Goal: Task Accomplishment & Management: Manage account settings

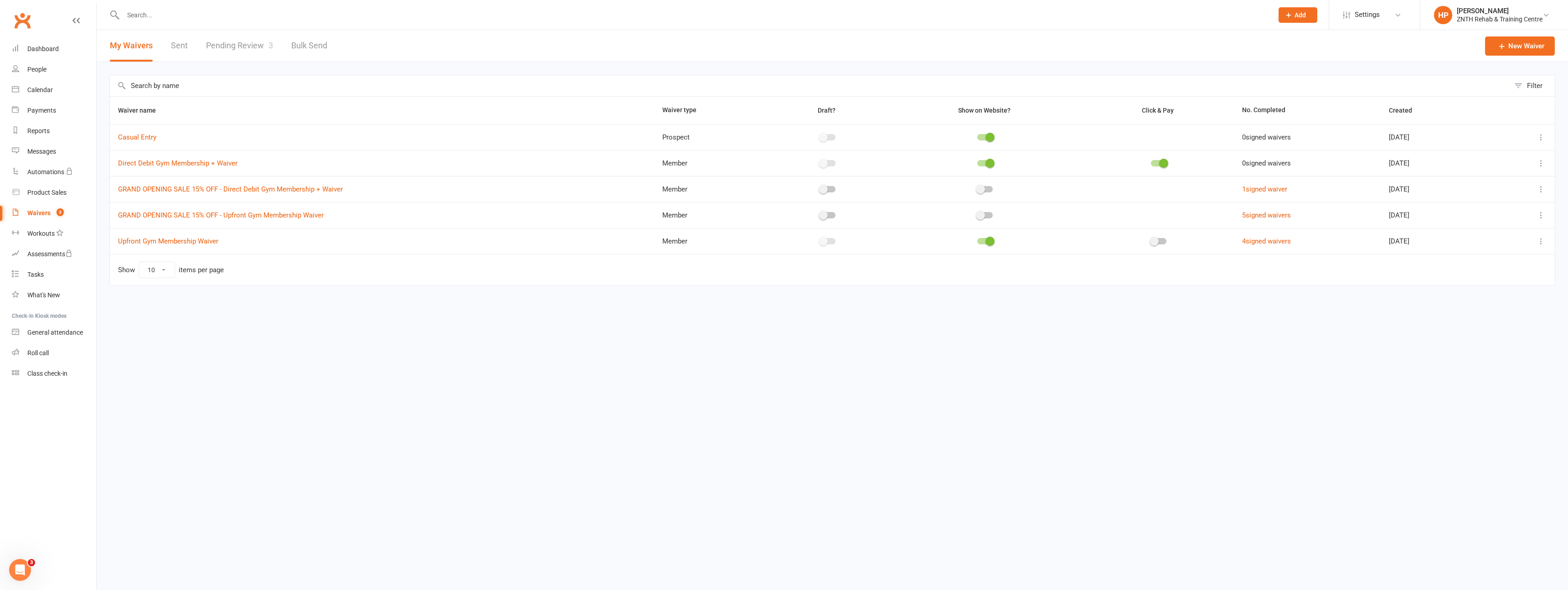
click at [1541, 165] on icon at bounding box center [1541, 163] width 9 height 9
click at [1478, 215] on link "Copy external link to clipboard" at bounding box center [1493, 218] width 107 height 18
click at [1537, 163] on icon at bounding box center [1541, 163] width 9 height 9
click at [1496, 222] on link "Copy external link to clipboard" at bounding box center [1493, 218] width 107 height 18
click at [1538, 236] on button at bounding box center [1541, 241] width 11 height 11
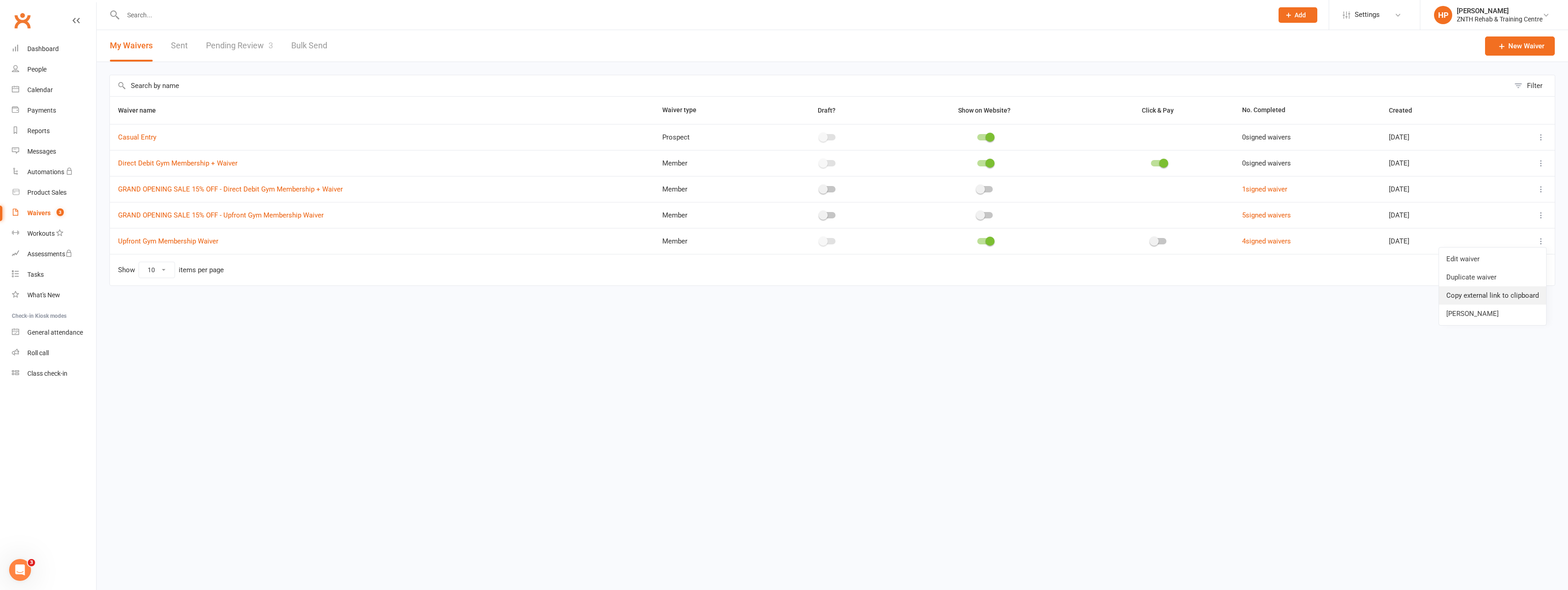
click at [1493, 299] on link "Copy external link to clipboard" at bounding box center [1493, 296] width 107 height 18
click at [740, 325] on html "Prospect Member Non-attending contact Class / event Appointment Task Membership…" at bounding box center [784, 162] width 1568 height 325
click at [1545, 239] on icon at bounding box center [1541, 241] width 9 height 9
click at [1479, 280] on link "Duplicate waiver" at bounding box center [1493, 277] width 107 height 18
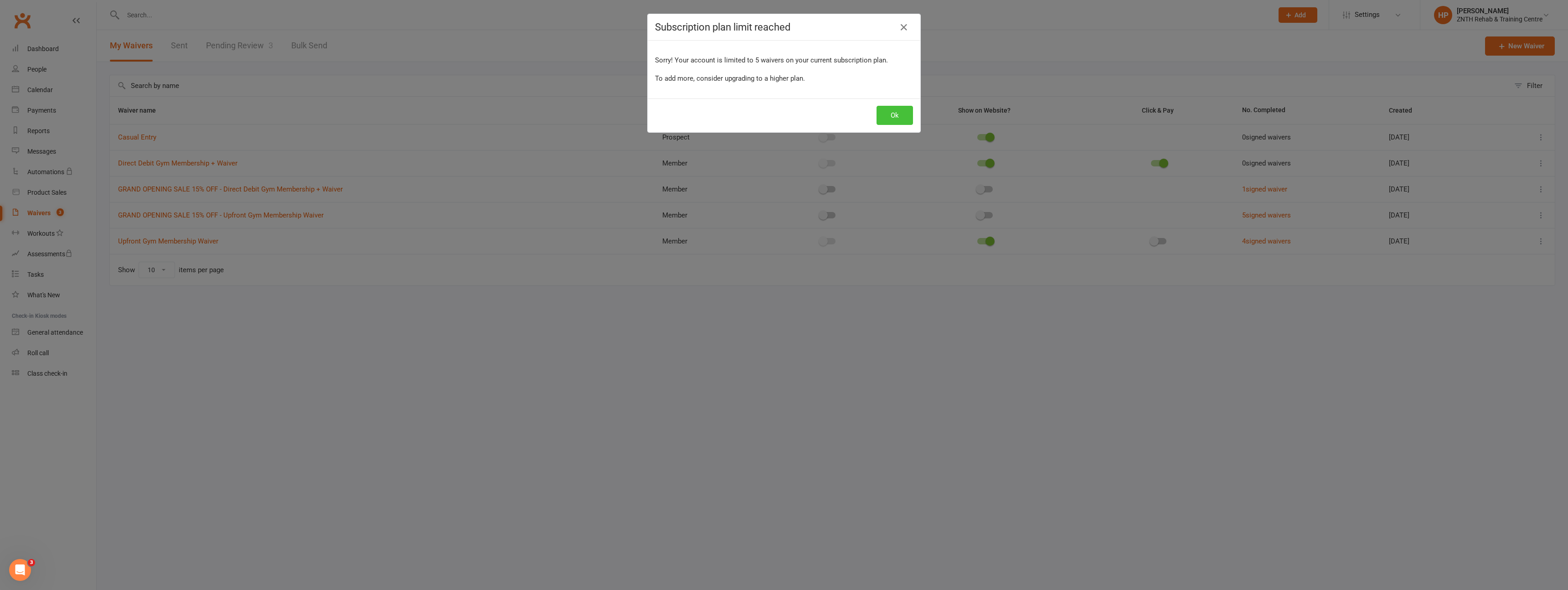
click at [894, 112] on button "Ok" at bounding box center [895, 115] width 37 height 19
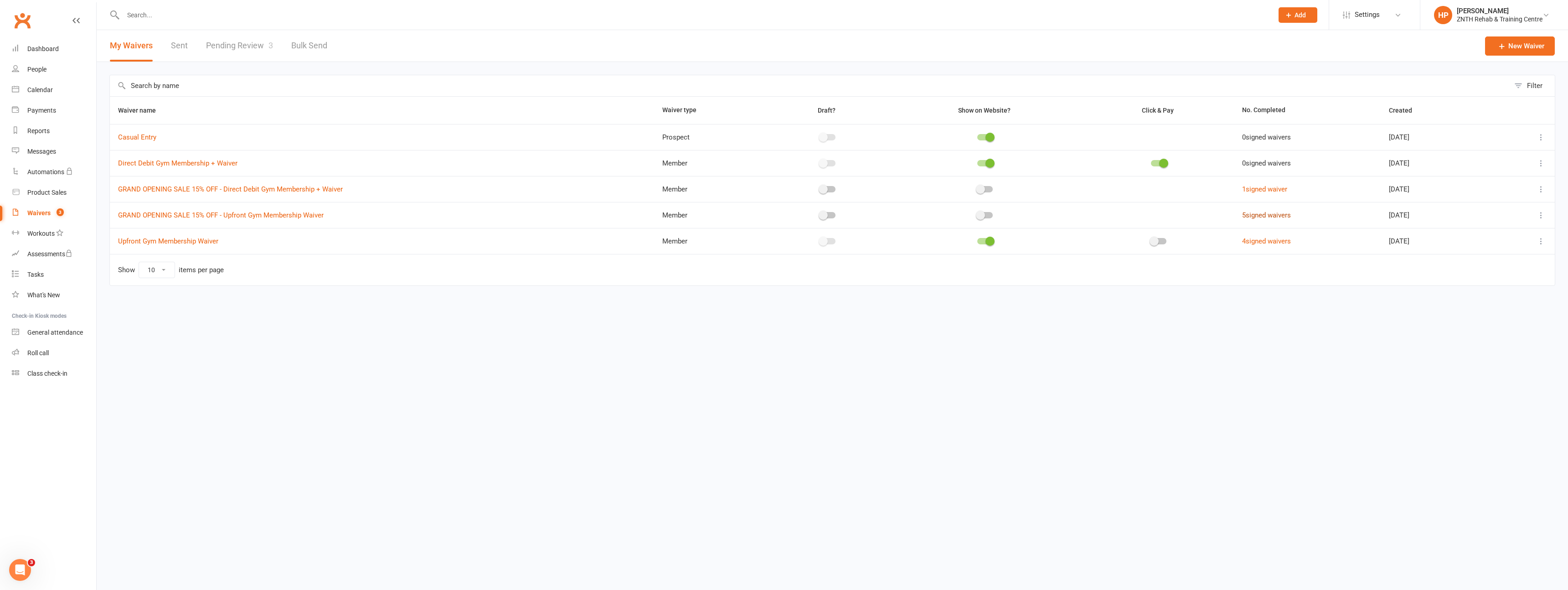
click at [1260, 212] on link "5 signed waivers" at bounding box center [1266, 215] width 49 height 8
click at [1545, 213] on icon at bounding box center [1541, 215] width 9 height 9
click at [1477, 291] on link "Delete waiver" at bounding box center [1493, 288] width 107 height 18
click at [1242, 187] on link "1 signed waiver" at bounding box center [1265, 189] width 45 height 8
click at [42, 63] on link "People" at bounding box center [54, 69] width 84 height 20
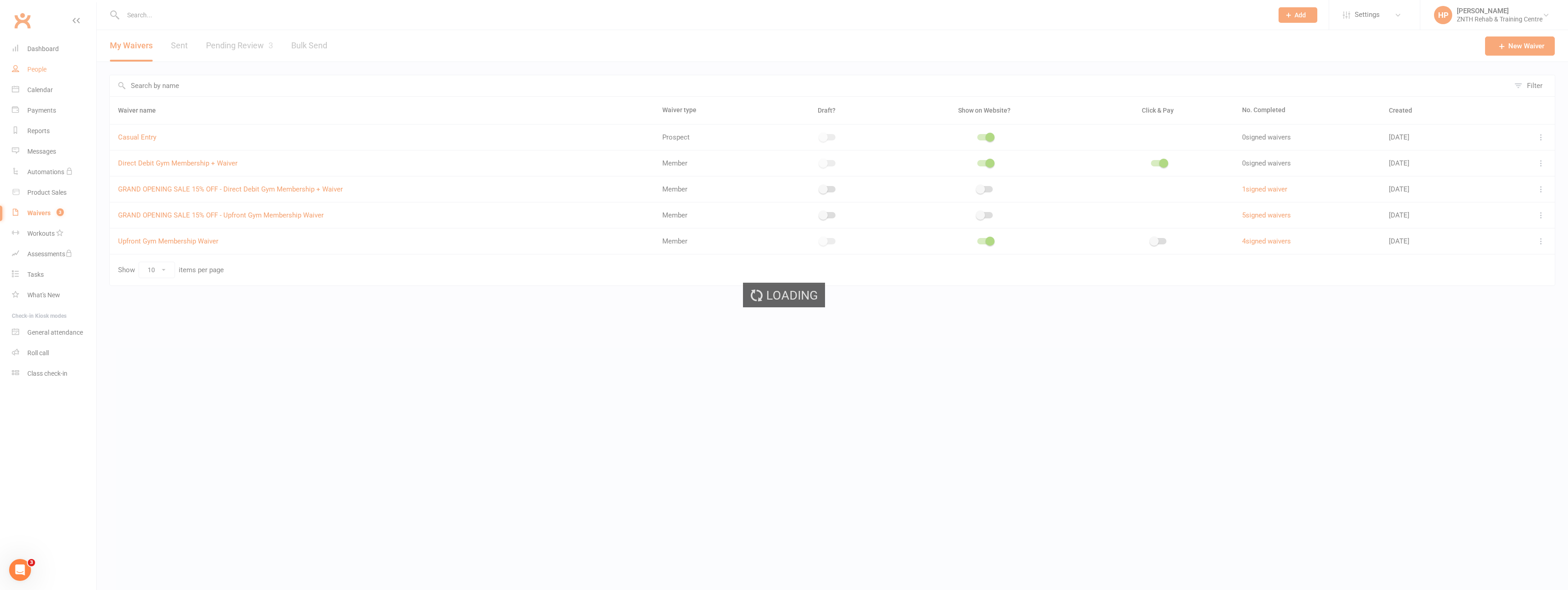
select select "50"
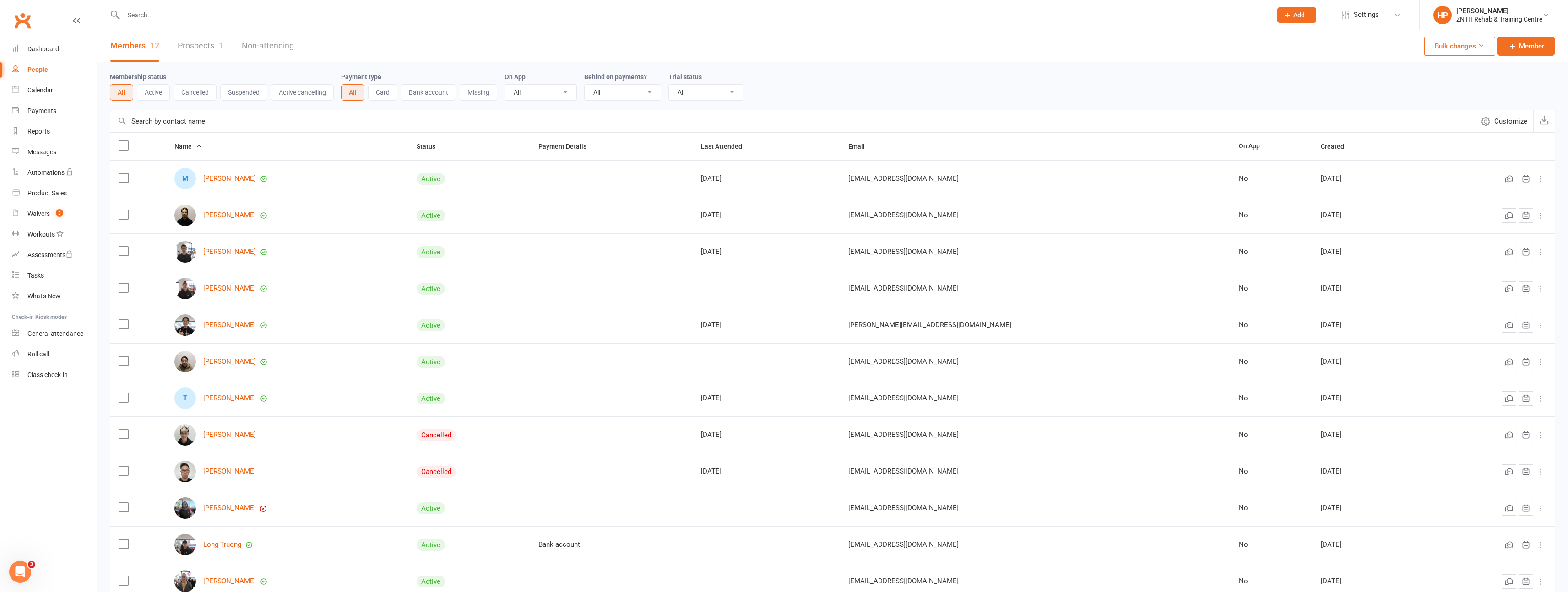
scroll to position [88, 0]
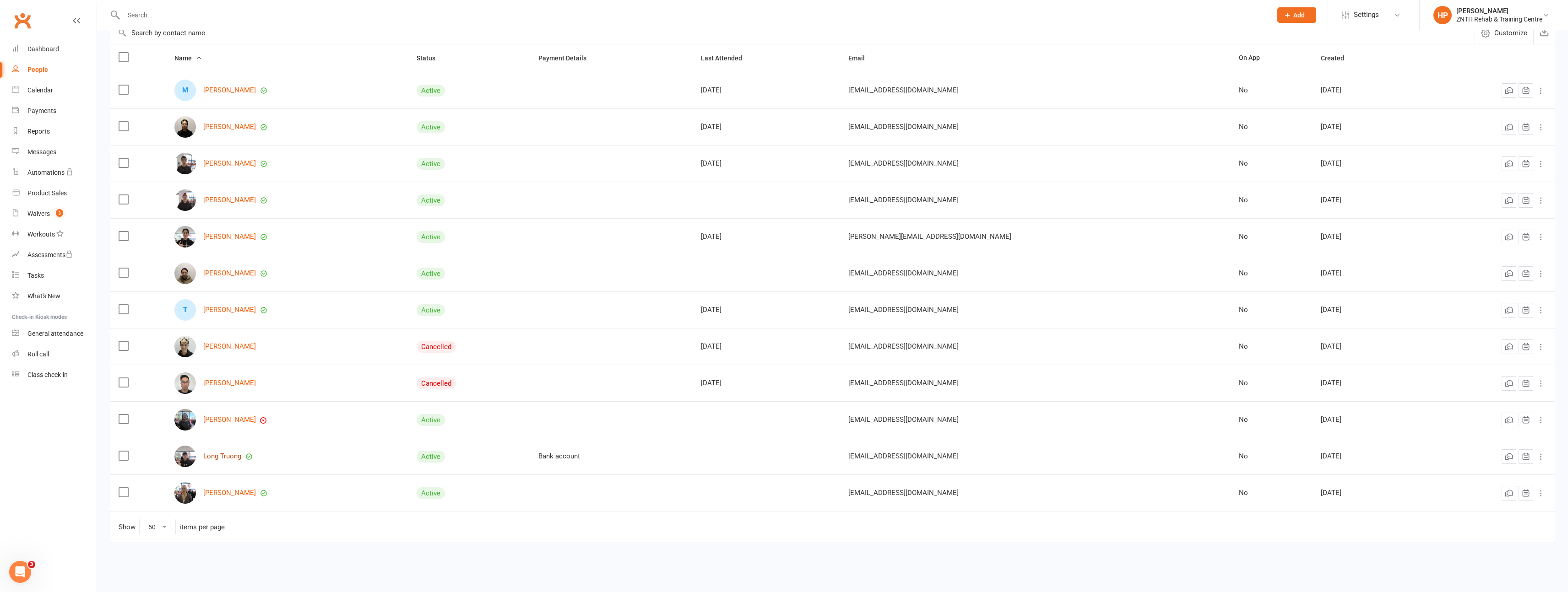
click at [228, 455] on link "Long Truong" at bounding box center [223, 456] width 38 height 8
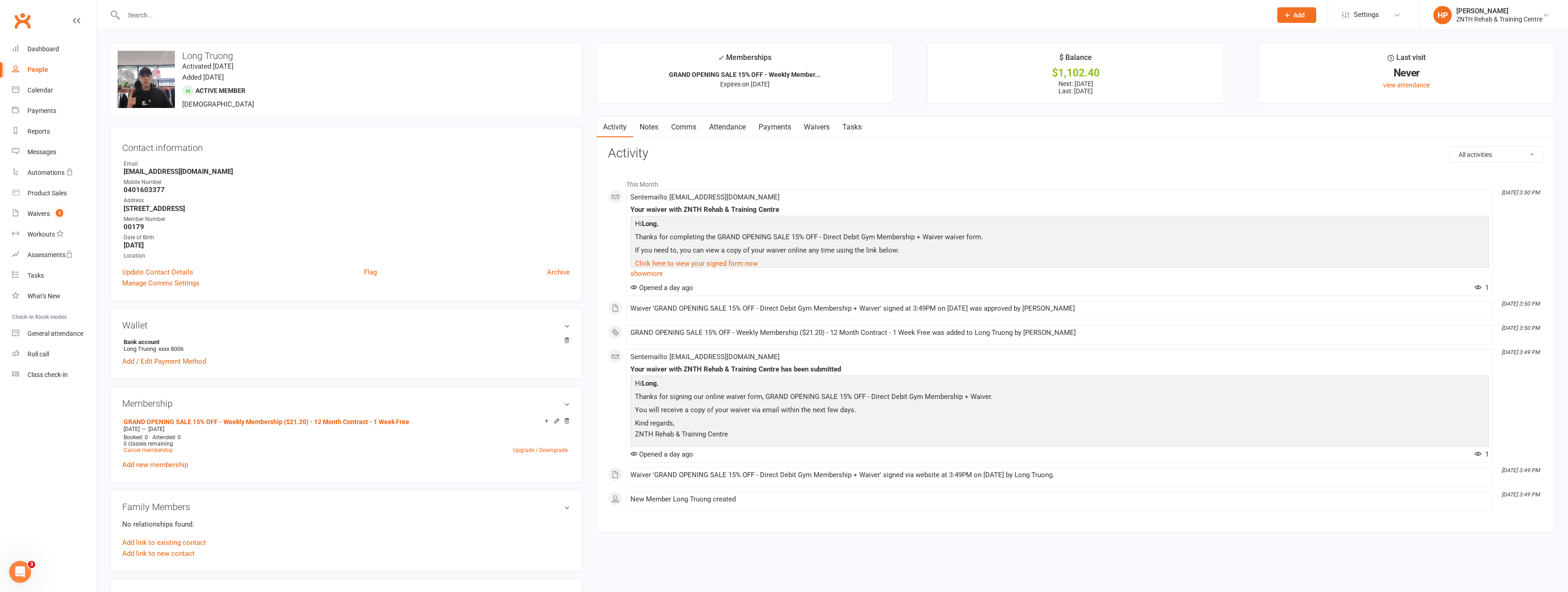
click at [818, 120] on link "Waivers" at bounding box center [816, 127] width 38 height 21
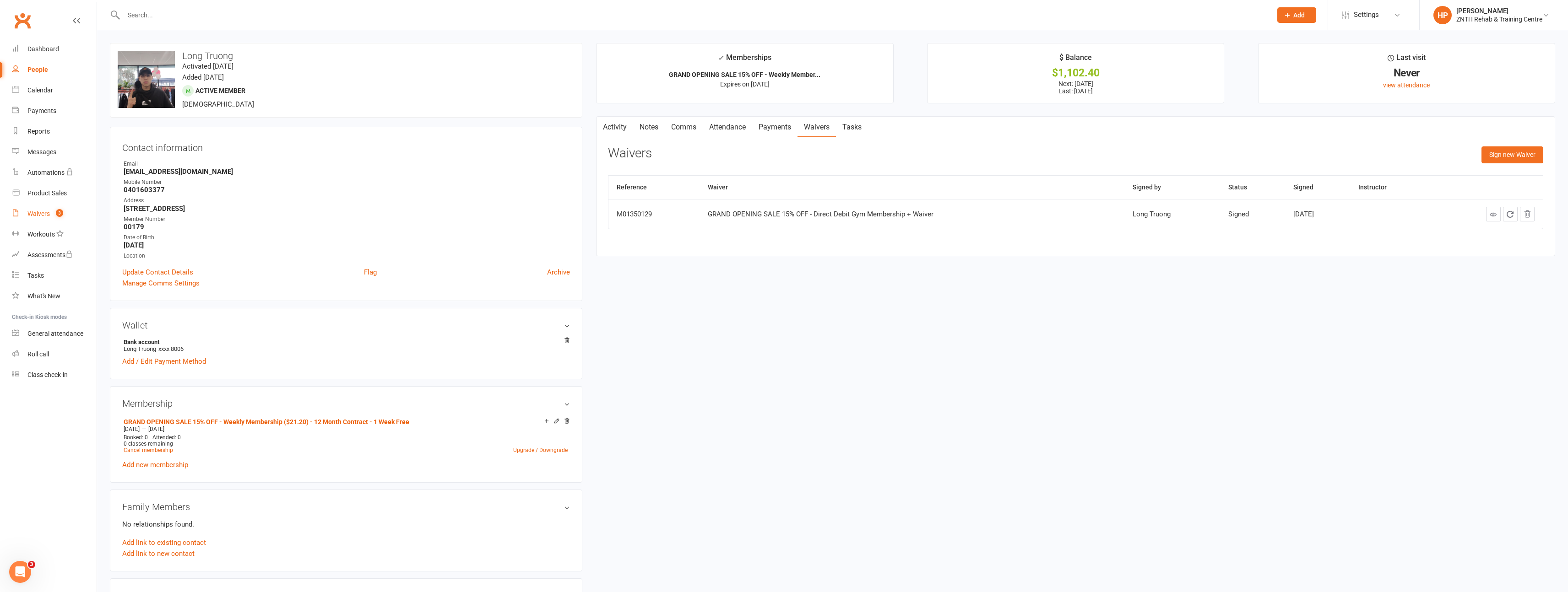
click at [49, 210] on div "Waivers" at bounding box center [39, 213] width 23 height 7
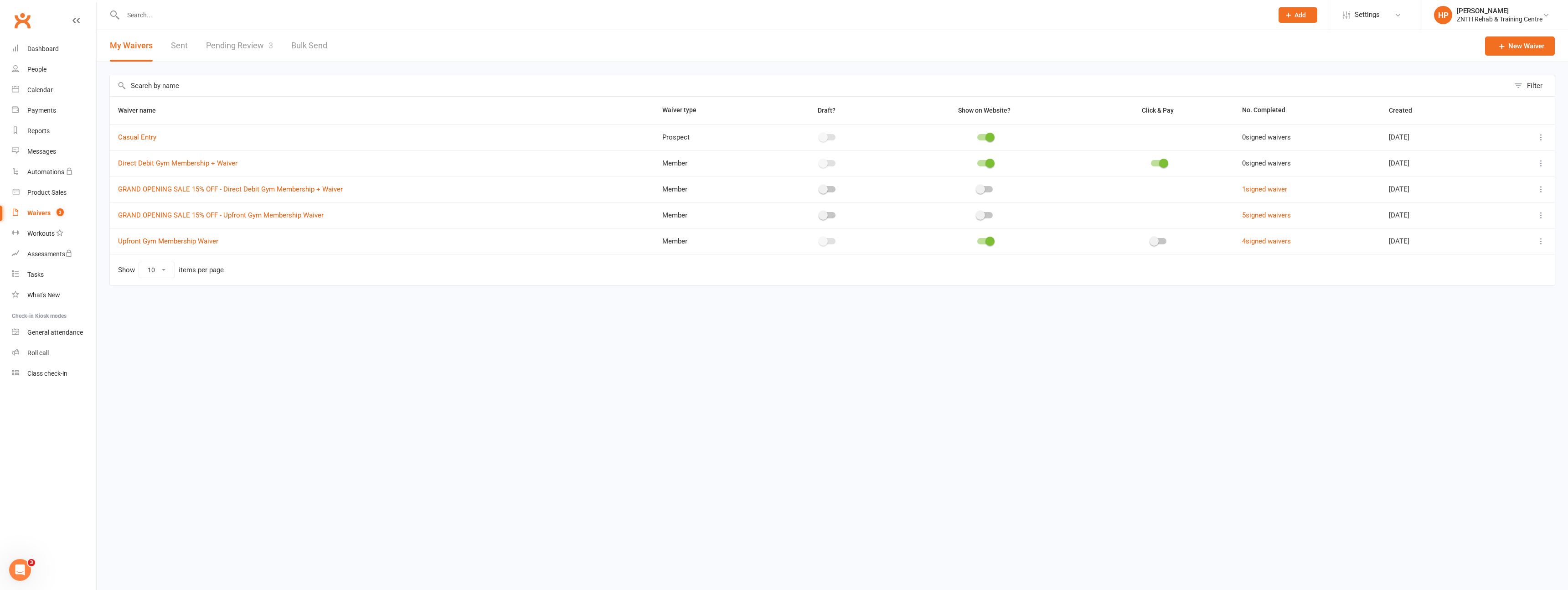
click at [1536, 191] on button at bounding box center [1541, 189] width 11 height 11
click at [1455, 261] on link "Delete waiver" at bounding box center [1493, 262] width 107 height 18
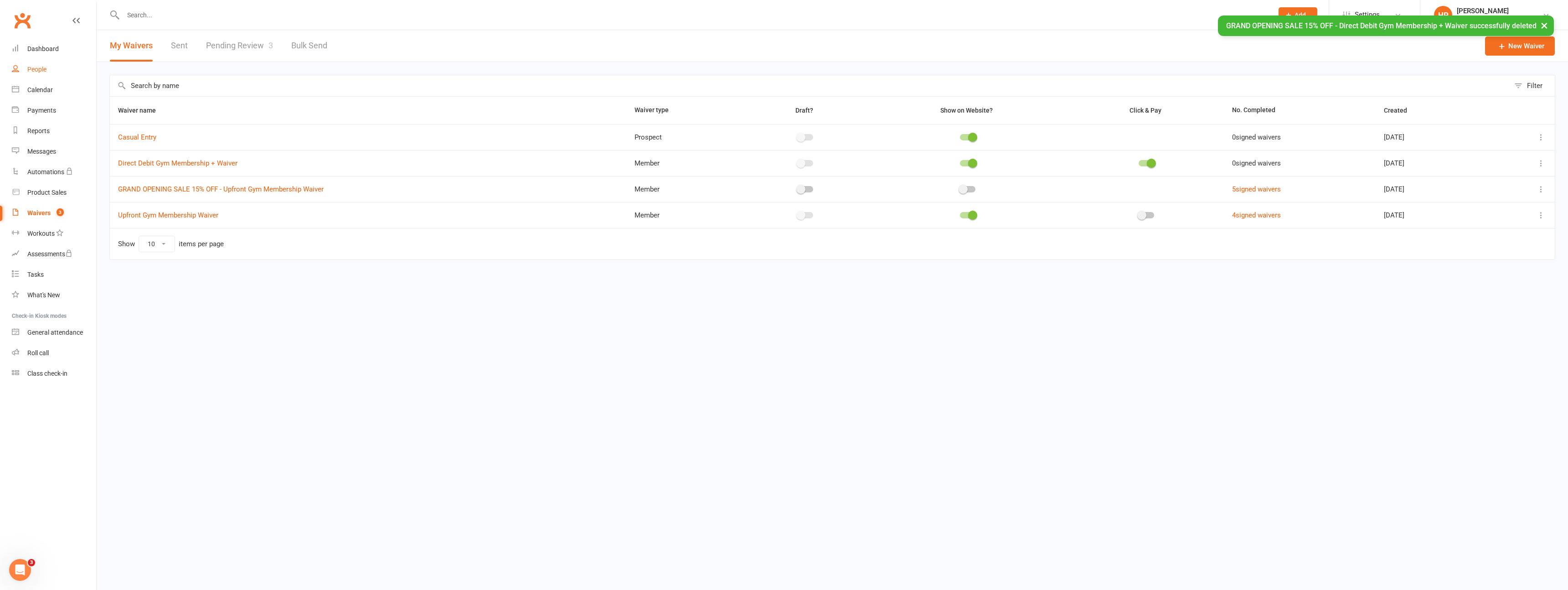
click at [43, 60] on link "People" at bounding box center [54, 69] width 84 height 20
select select "50"
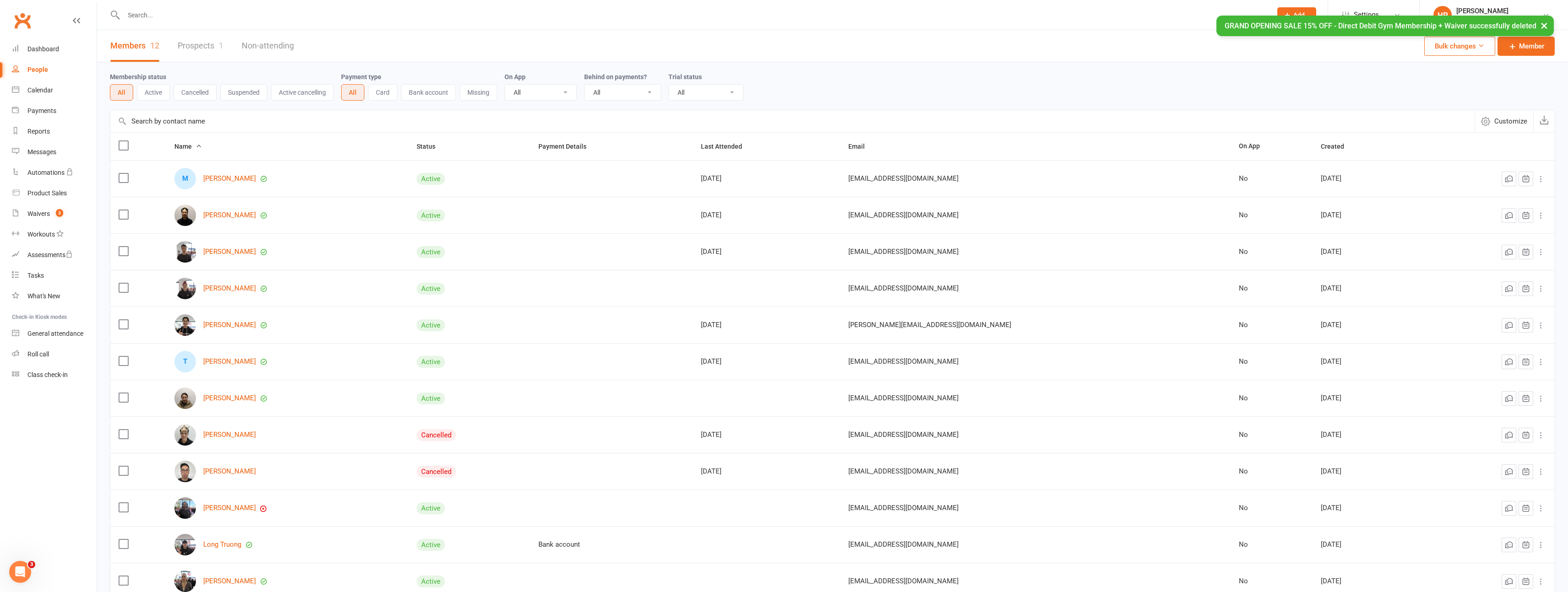
scroll to position [88, 0]
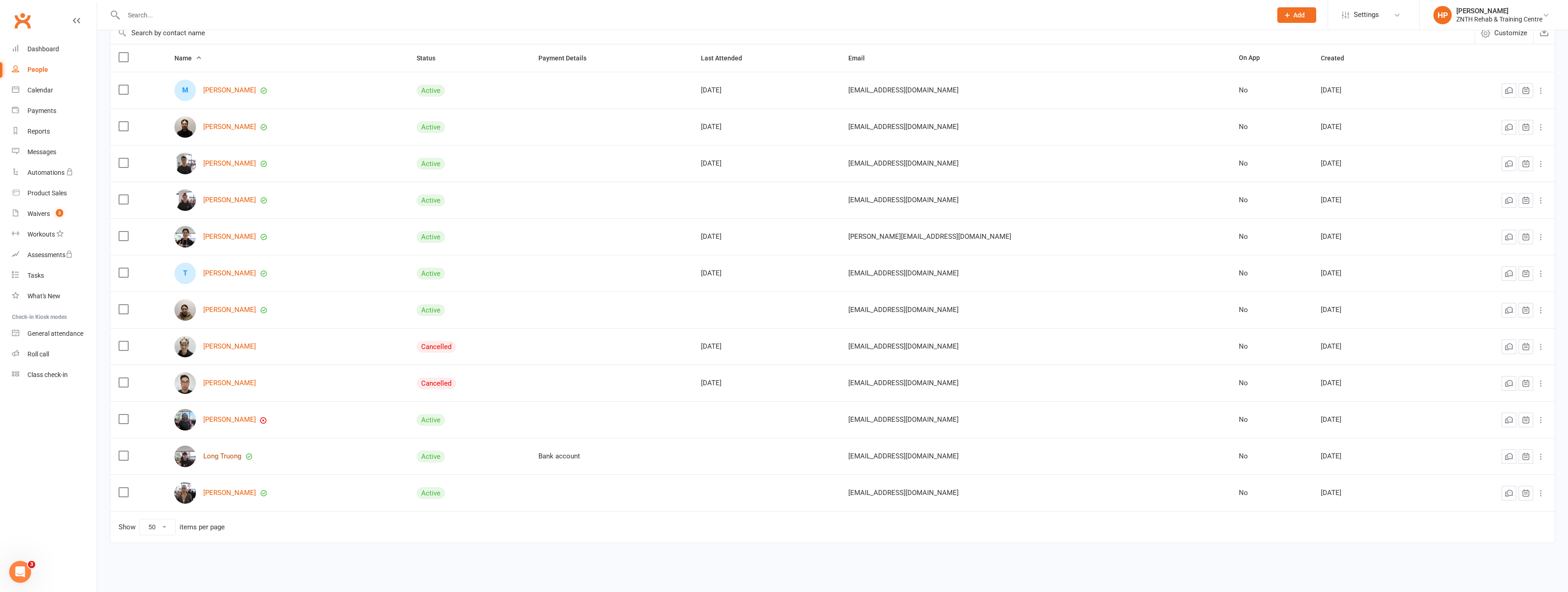
click at [236, 454] on link "Long Truong" at bounding box center [223, 456] width 38 height 8
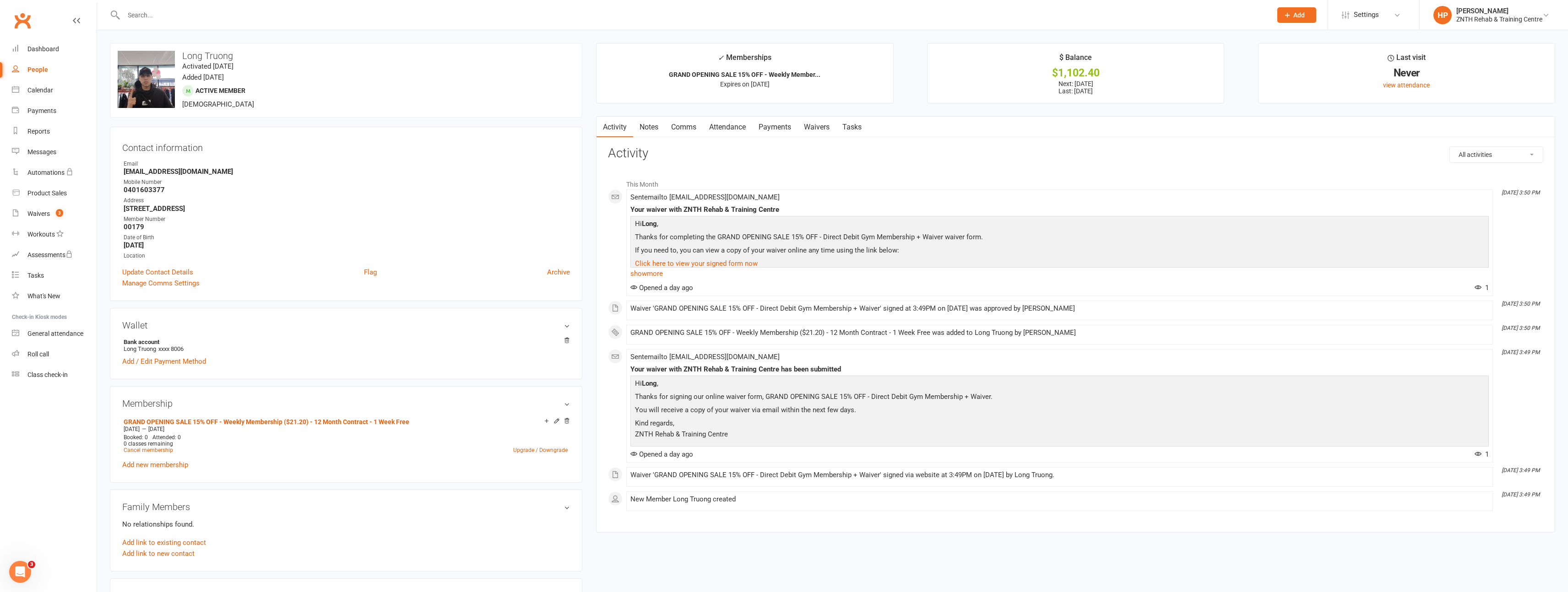
click at [808, 124] on link "Waivers" at bounding box center [816, 127] width 38 height 21
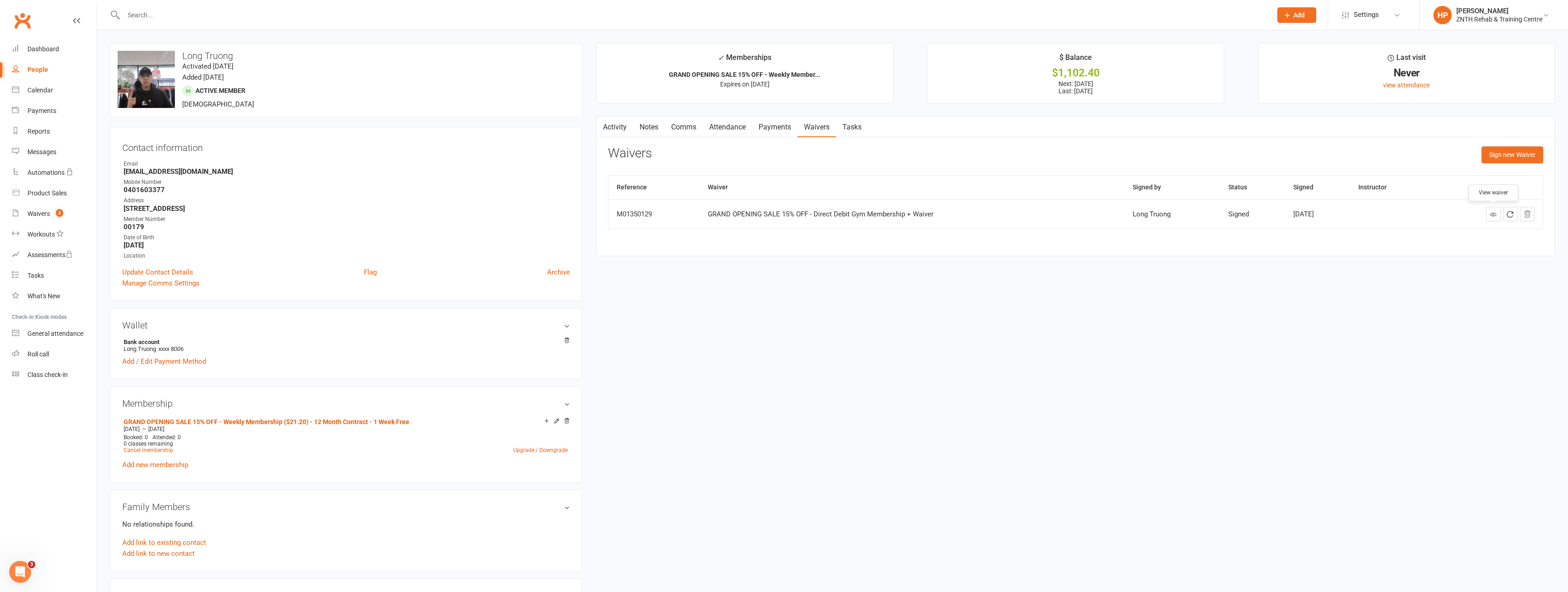
click at [1491, 216] on icon at bounding box center [1493, 215] width 7 height 7
click at [32, 215] on div "Waivers" at bounding box center [39, 213] width 23 height 7
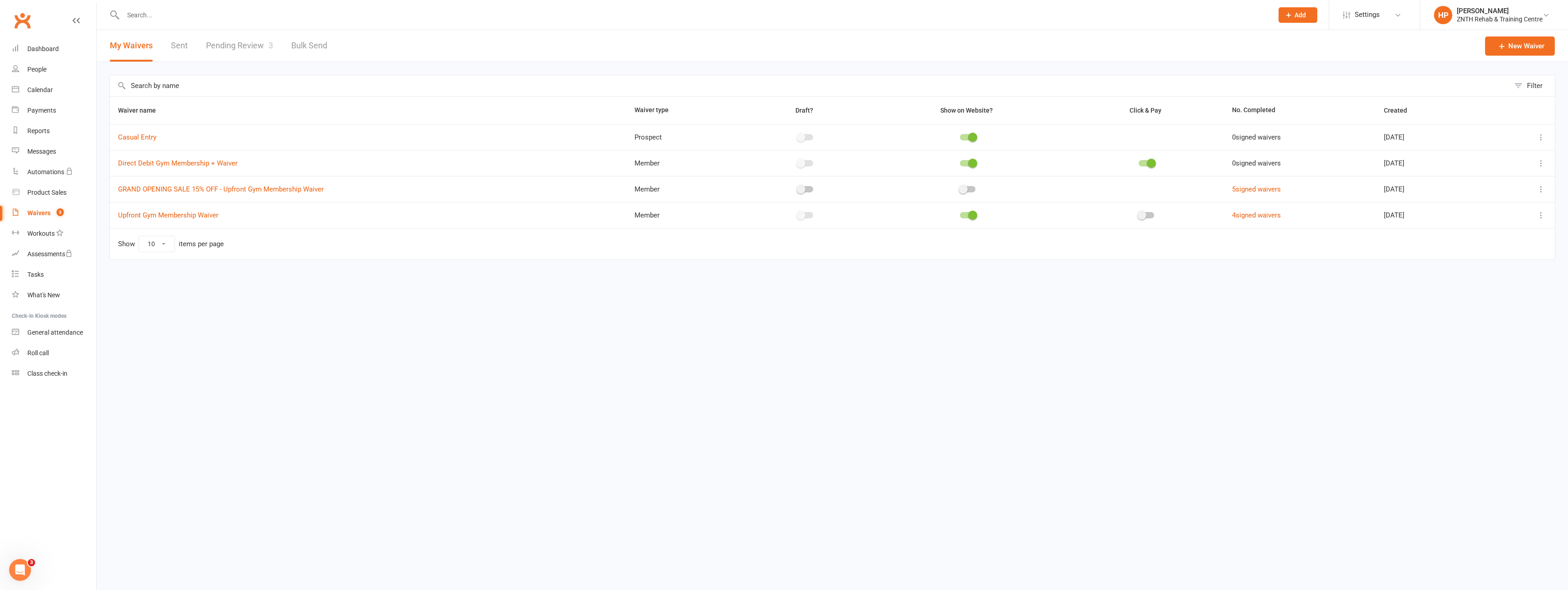
click at [1542, 189] on icon at bounding box center [1541, 189] width 9 height 9
click at [1479, 265] on link "Delete waiver" at bounding box center [1493, 262] width 107 height 18
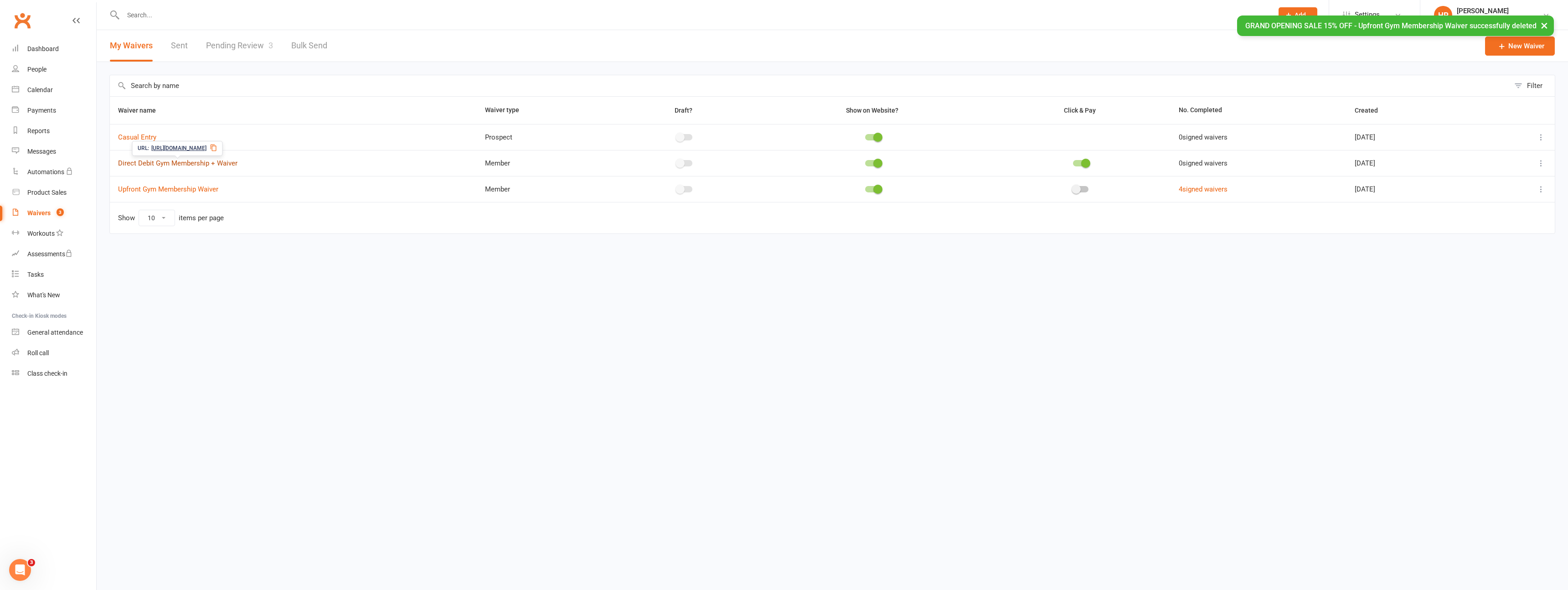
click at [207, 161] on link "Direct Debit Gym Membership + Waiver" at bounding box center [178, 163] width 120 height 8
select select "bank_account"
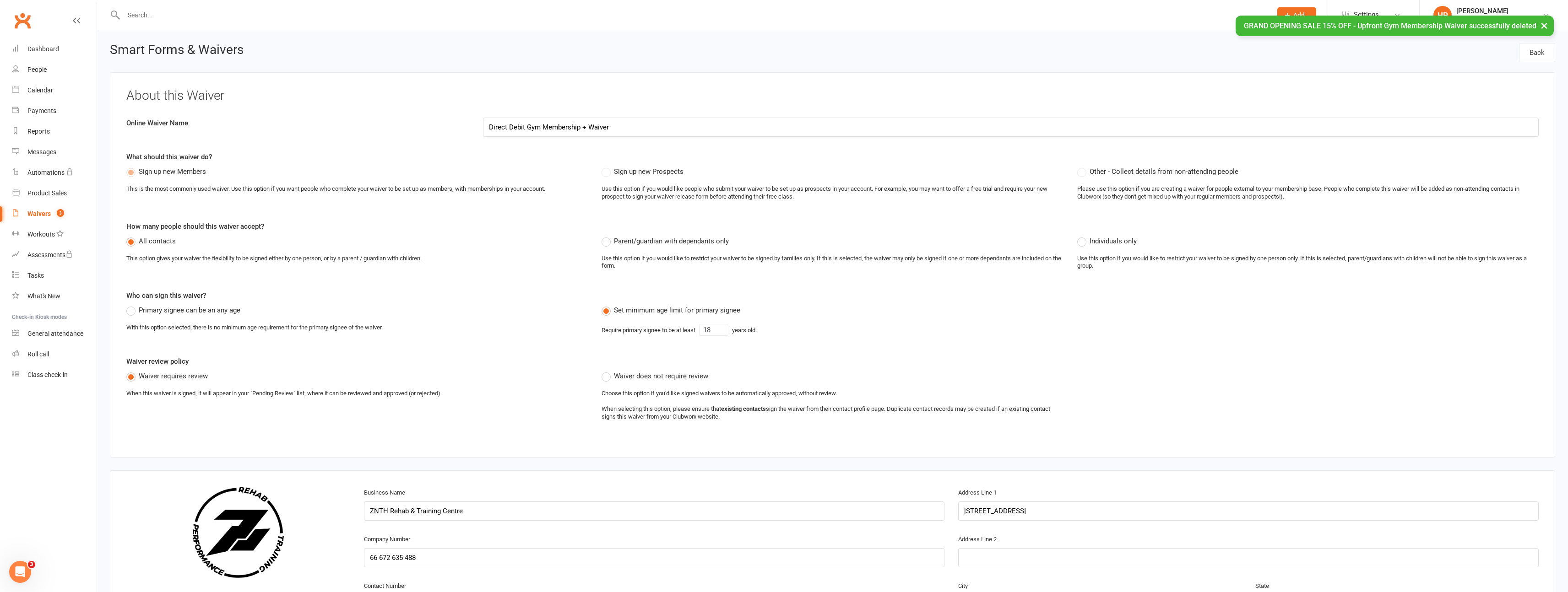
select select "applies_to_all_signees"
select select "select"
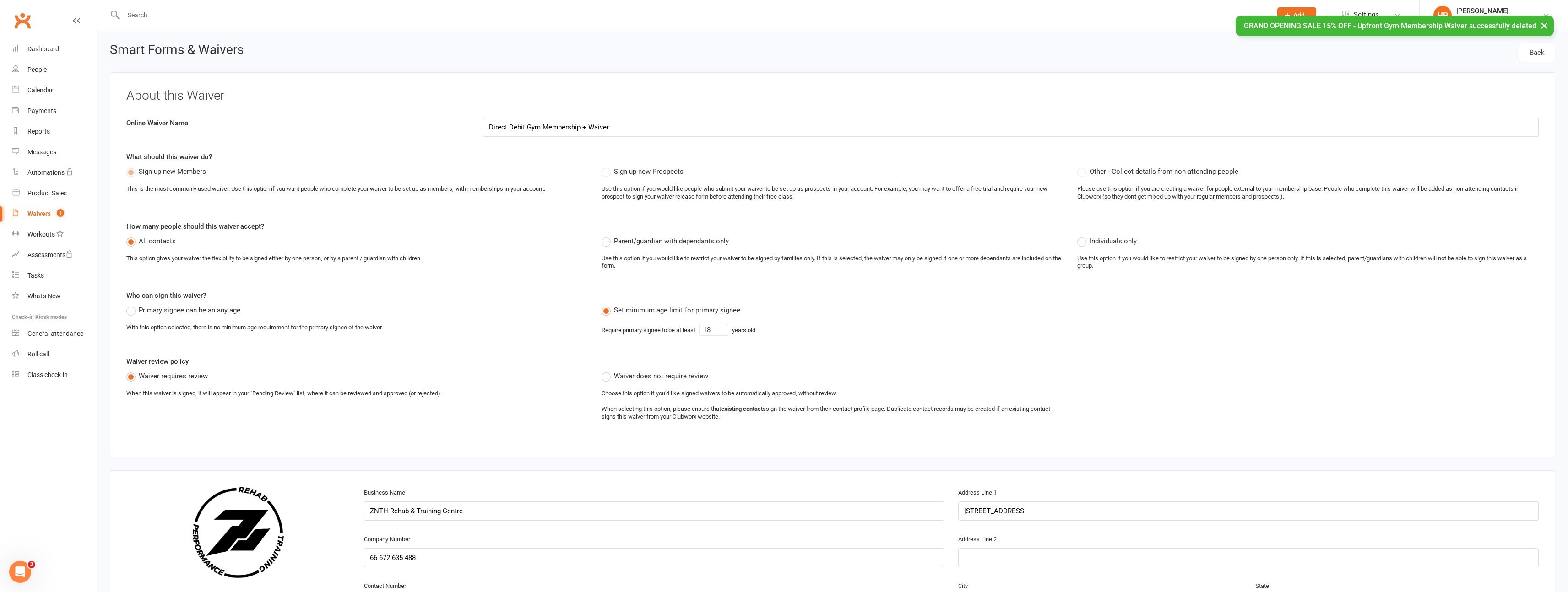
select select "select"
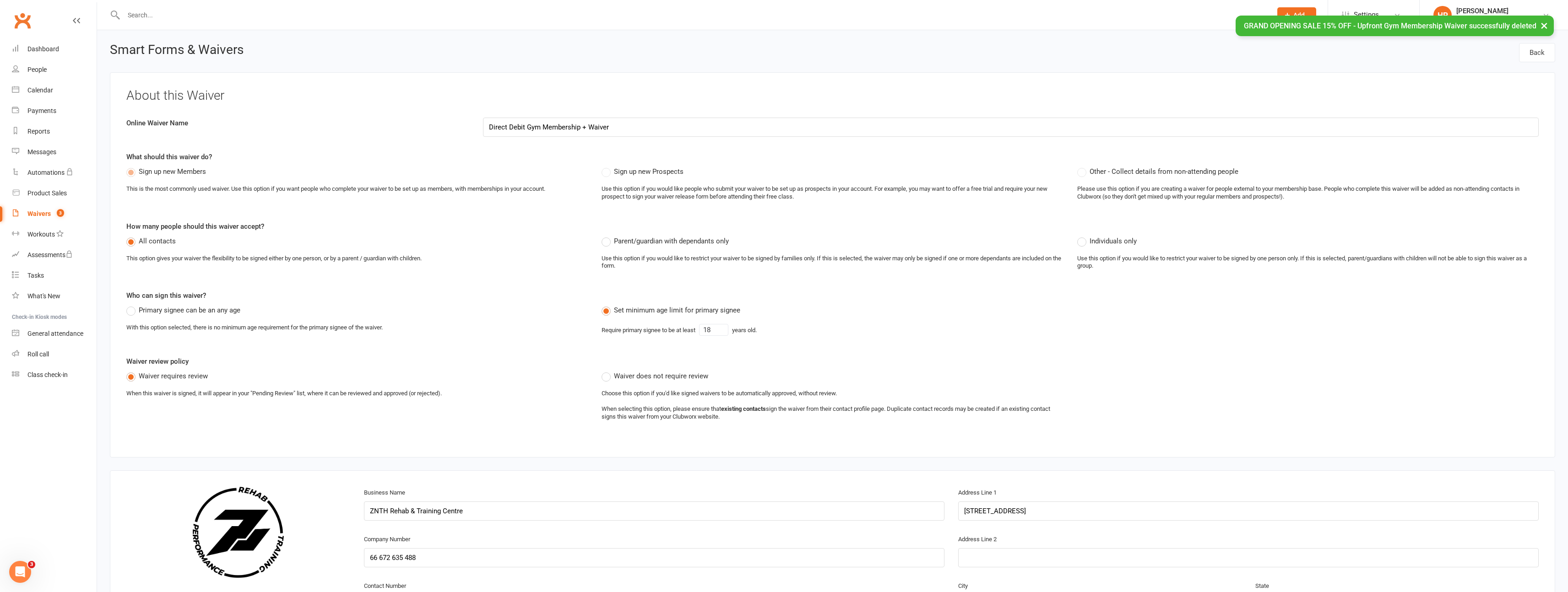
select select "select"
click at [586, 129] on input "Direct Debit Gym Membership + Waiver" at bounding box center [1010, 126] width 1056 height 19
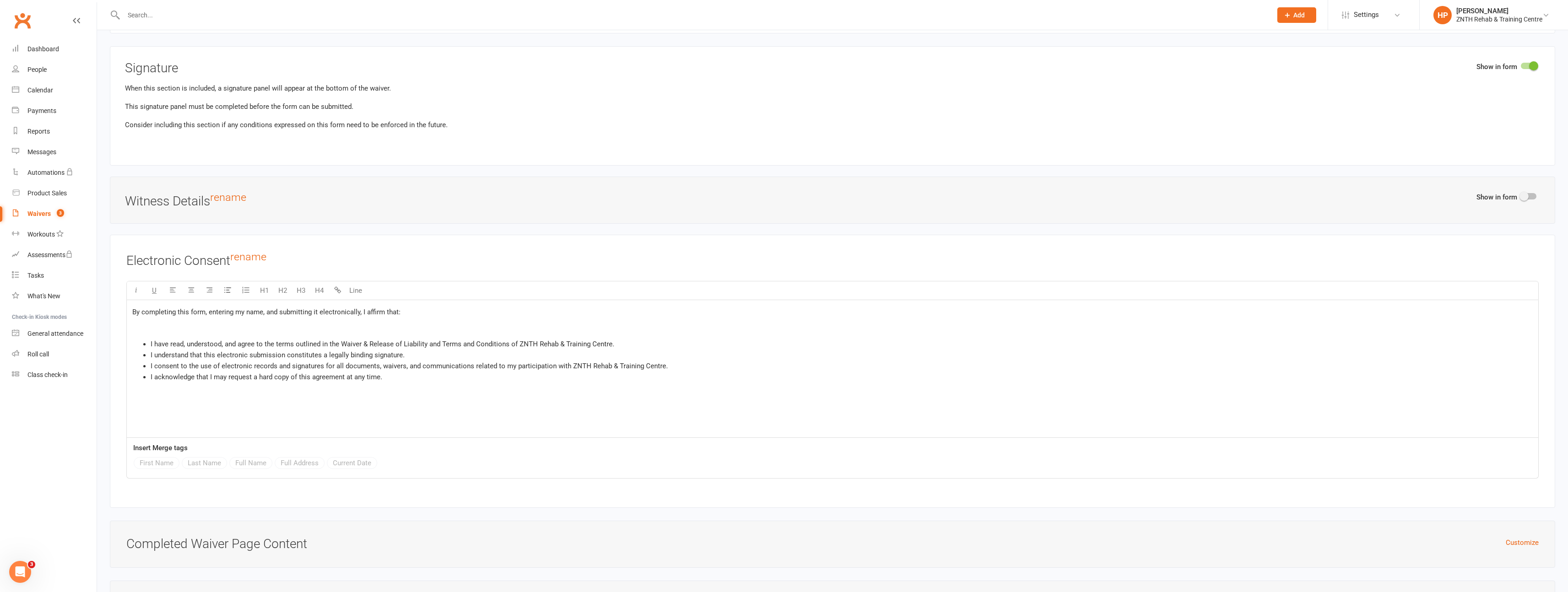
scroll to position [5965, 0]
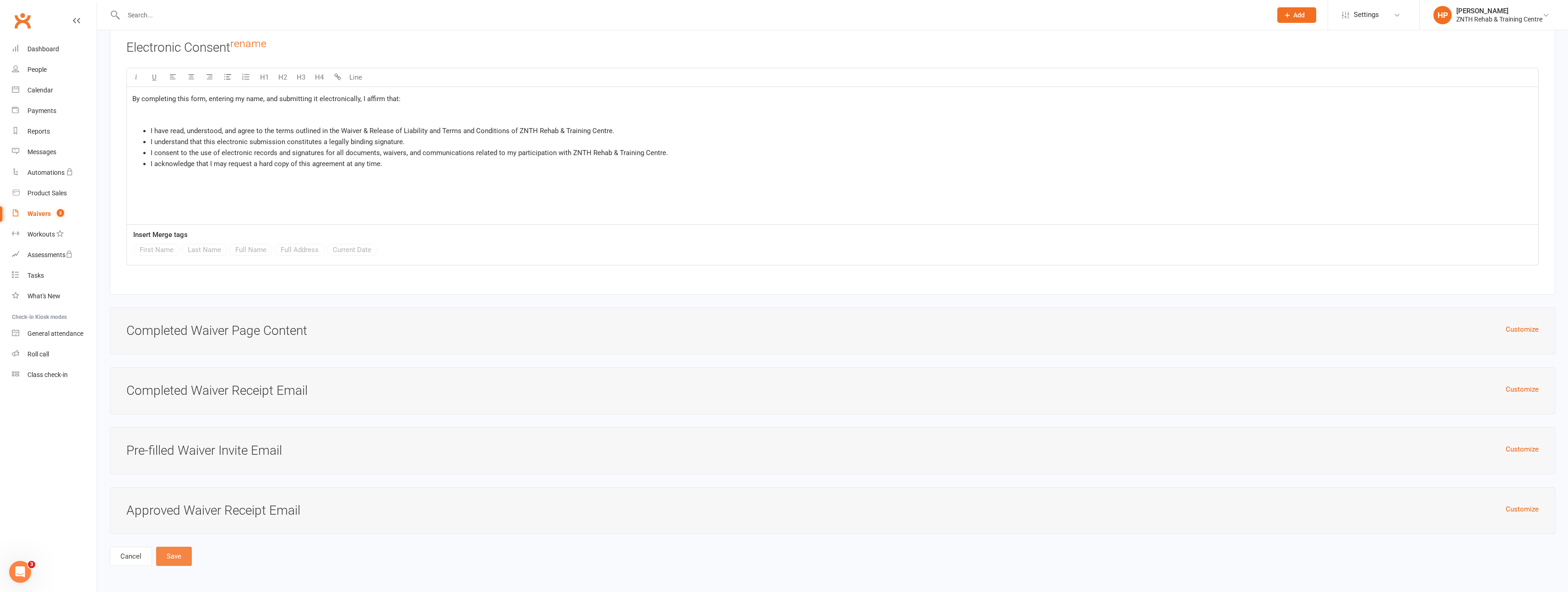
type input "Direct Debit Gym Membership Waiver"
click at [179, 551] on button "Save" at bounding box center [174, 556] width 36 height 19
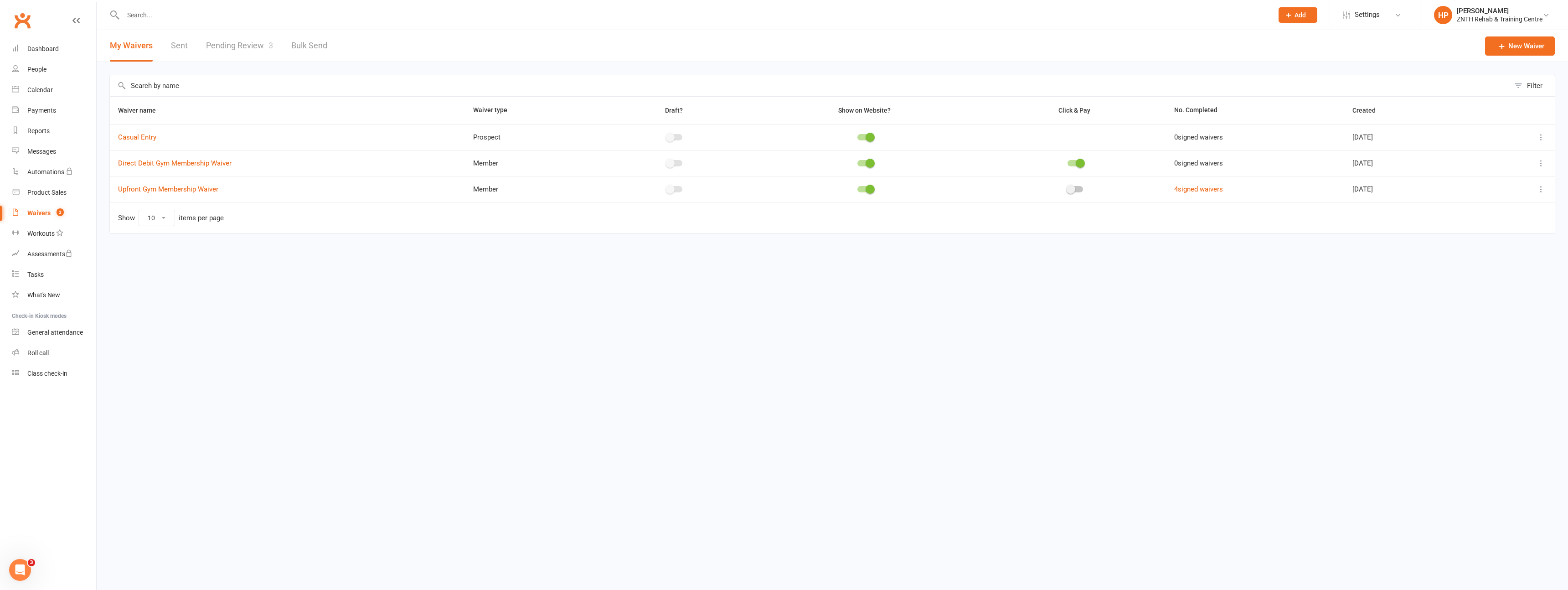
click at [1543, 194] on icon at bounding box center [1541, 189] width 9 height 9
click at [1495, 227] on link "Duplicate waiver" at bounding box center [1493, 225] width 107 height 18
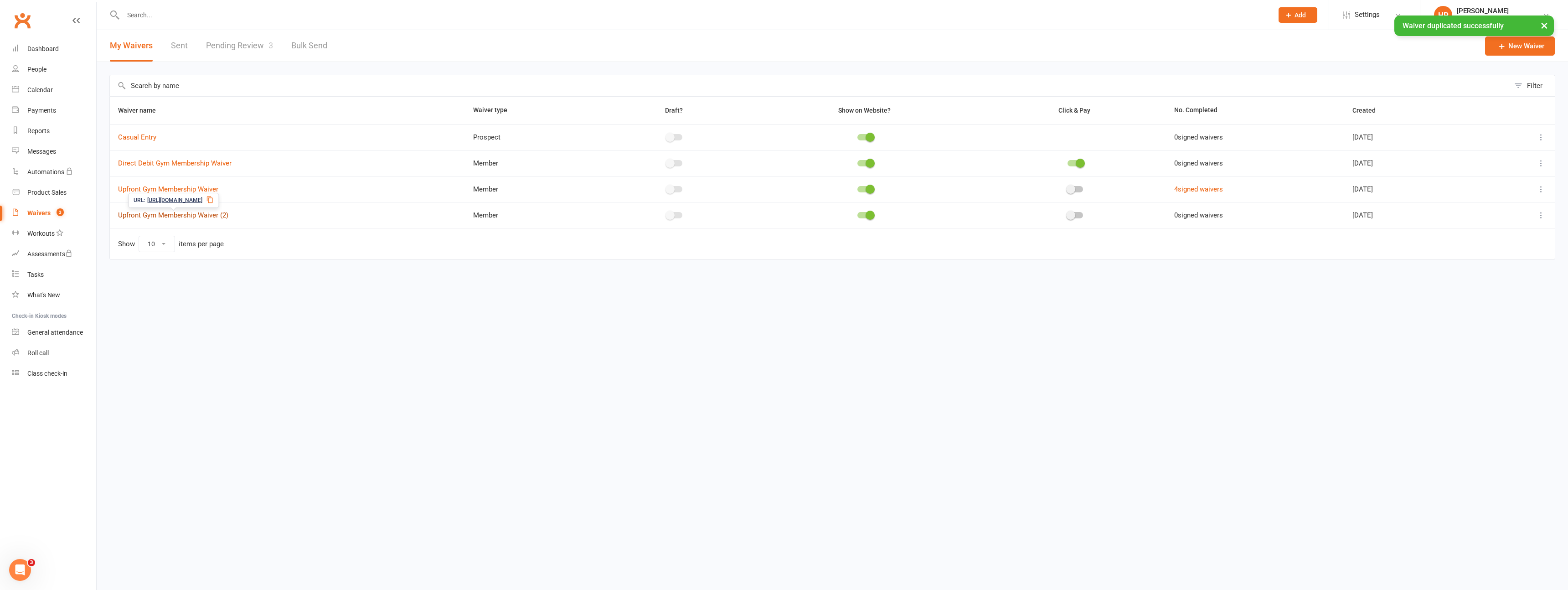
click at [189, 213] on link "Upfront Gym Membership Waiver (2)" at bounding box center [173, 215] width 110 height 8
select select "applies_to_all_signees"
select select "select"
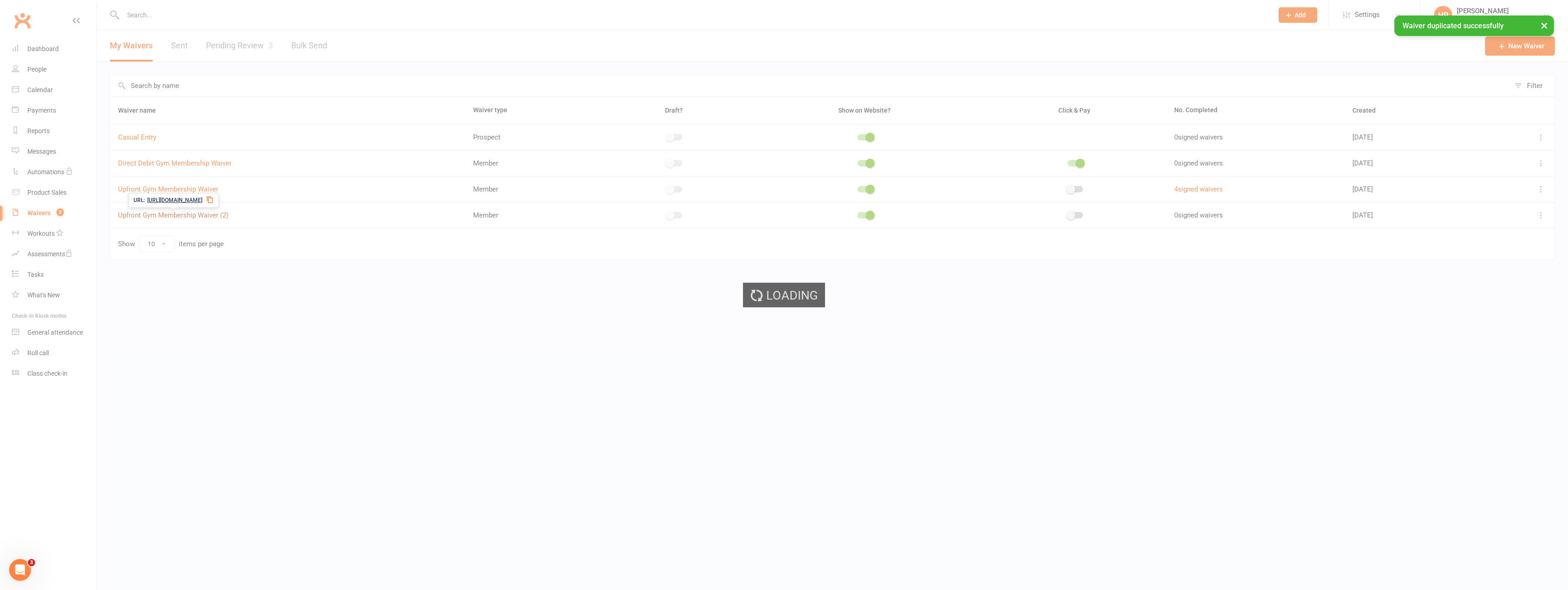
select select "select"
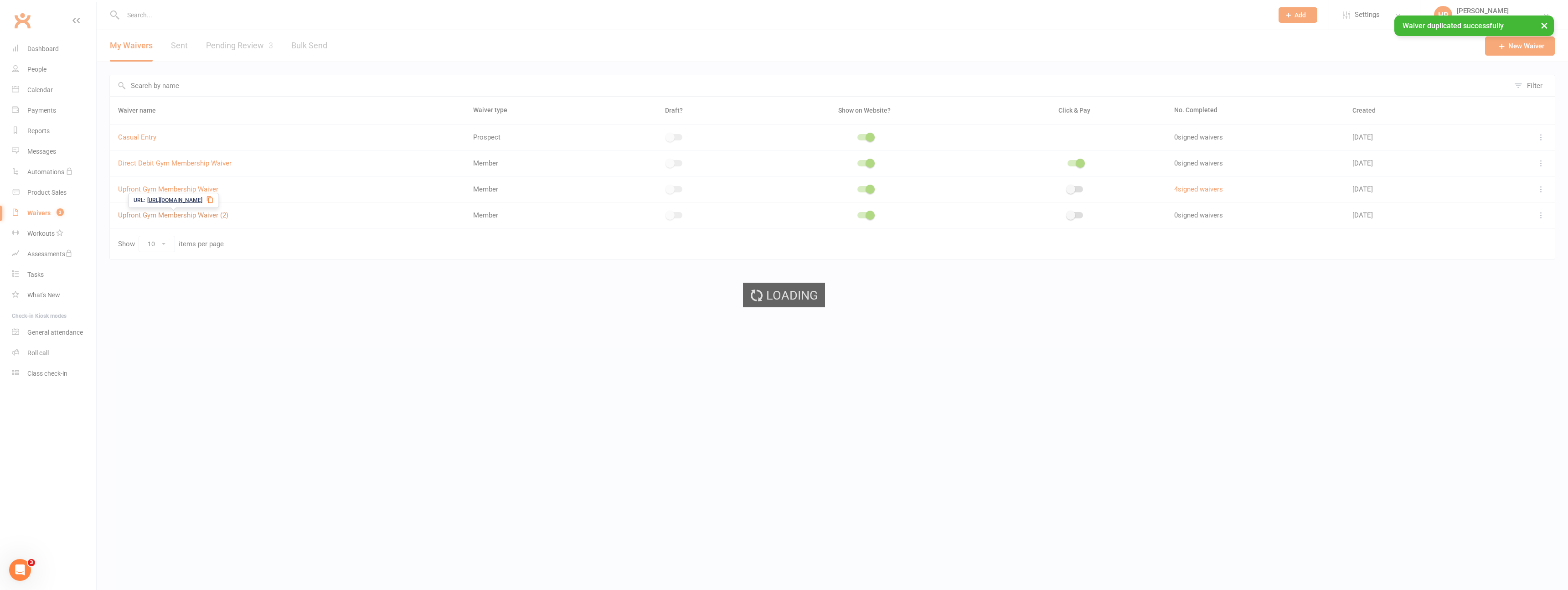
select select "select"
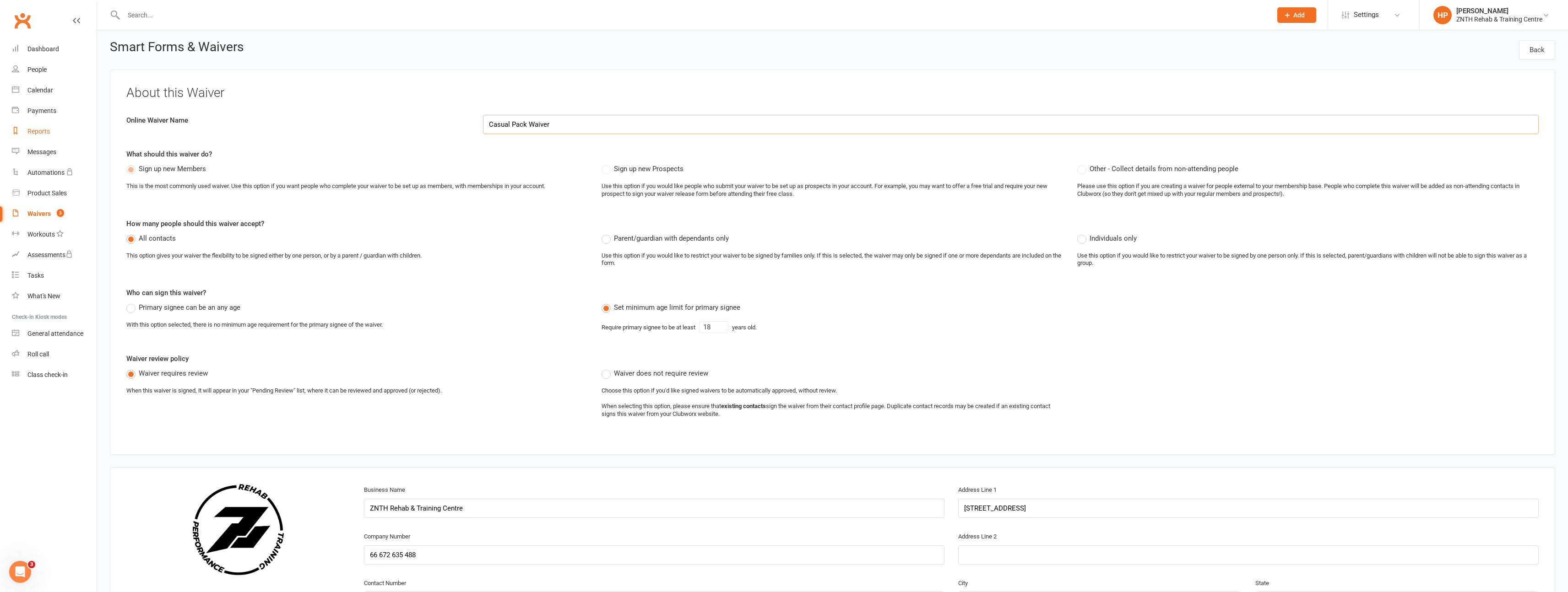
scroll to position [4, 0]
type input "Casual Pack Waiver"
click at [43, 68] on div "People" at bounding box center [37, 69] width 19 height 7
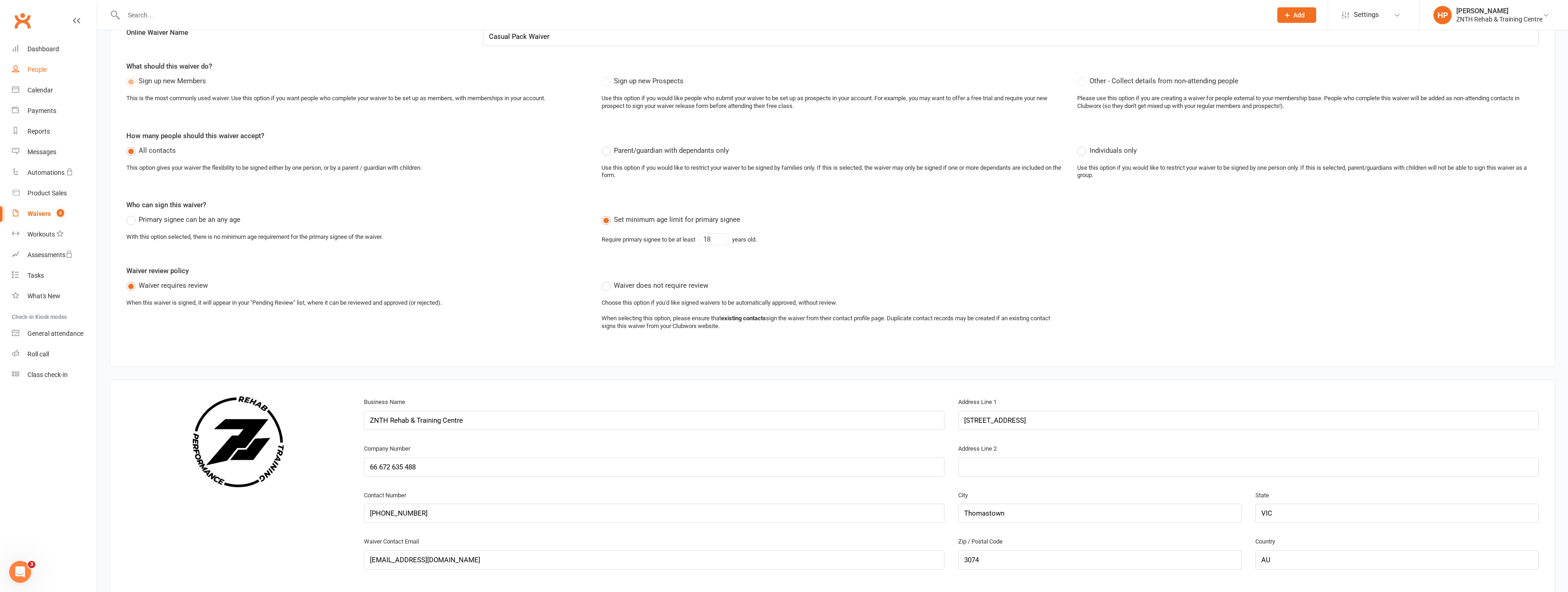
scroll to position [91, 0]
drag, startPoint x: 710, startPoint y: 241, endPoint x: 758, endPoint y: 238, distance: 48.1
click at [757, 237] on div "Require primary signee to be at least 18 years old." at bounding box center [679, 239] width 155 height 12
type input "16"
click at [891, 240] on div "Set minimum age limit for primary signee Require primary signee to be at least …" at bounding box center [832, 233] width 475 height 38
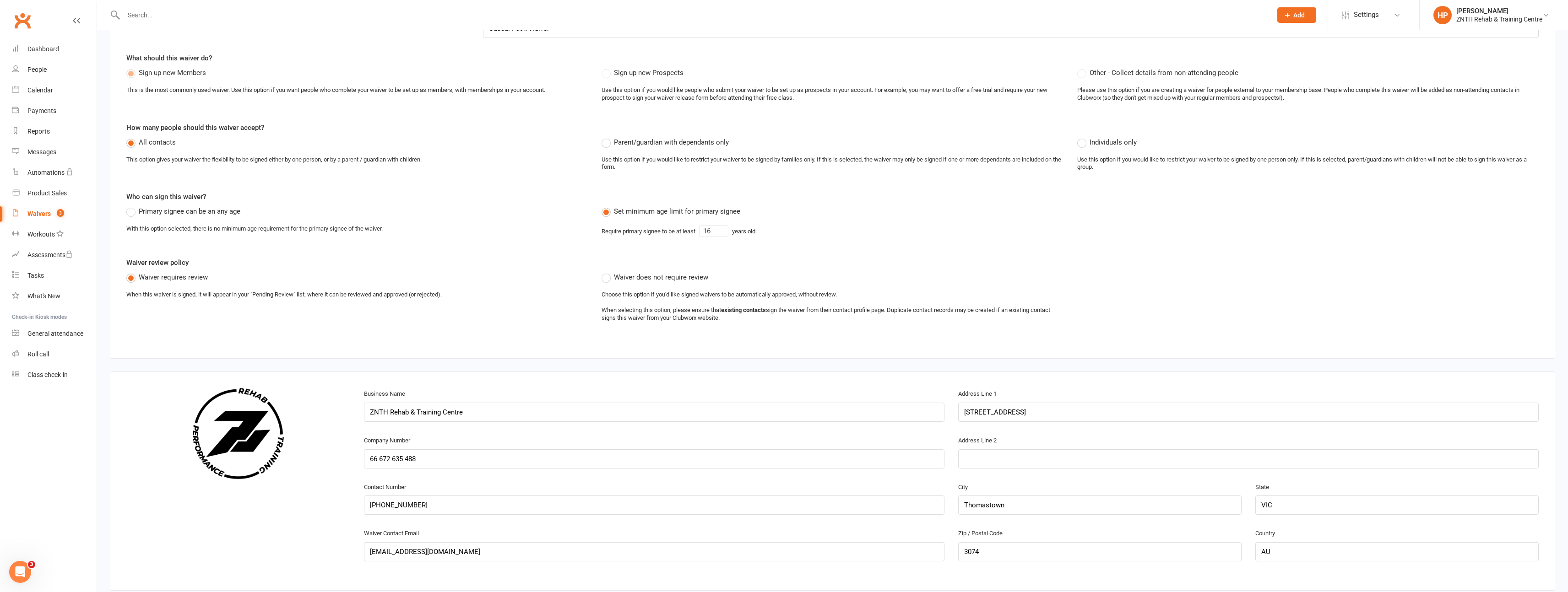
scroll to position [104, 0]
click at [647, 271] on span "Waiver does not require review" at bounding box center [661, 272] width 94 height 10
click at [608, 267] on input "Waiver does not require review" at bounding box center [604, 267] width 6 height 0
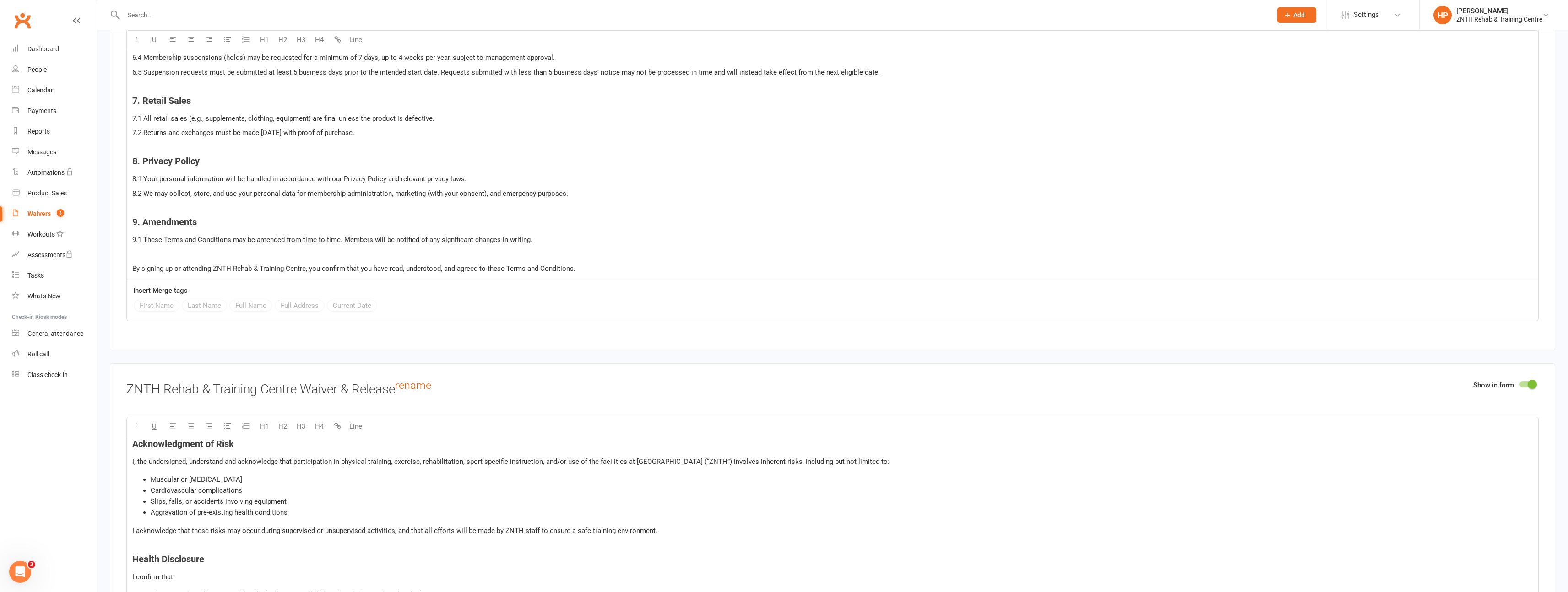
scroll to position [3775, 0]
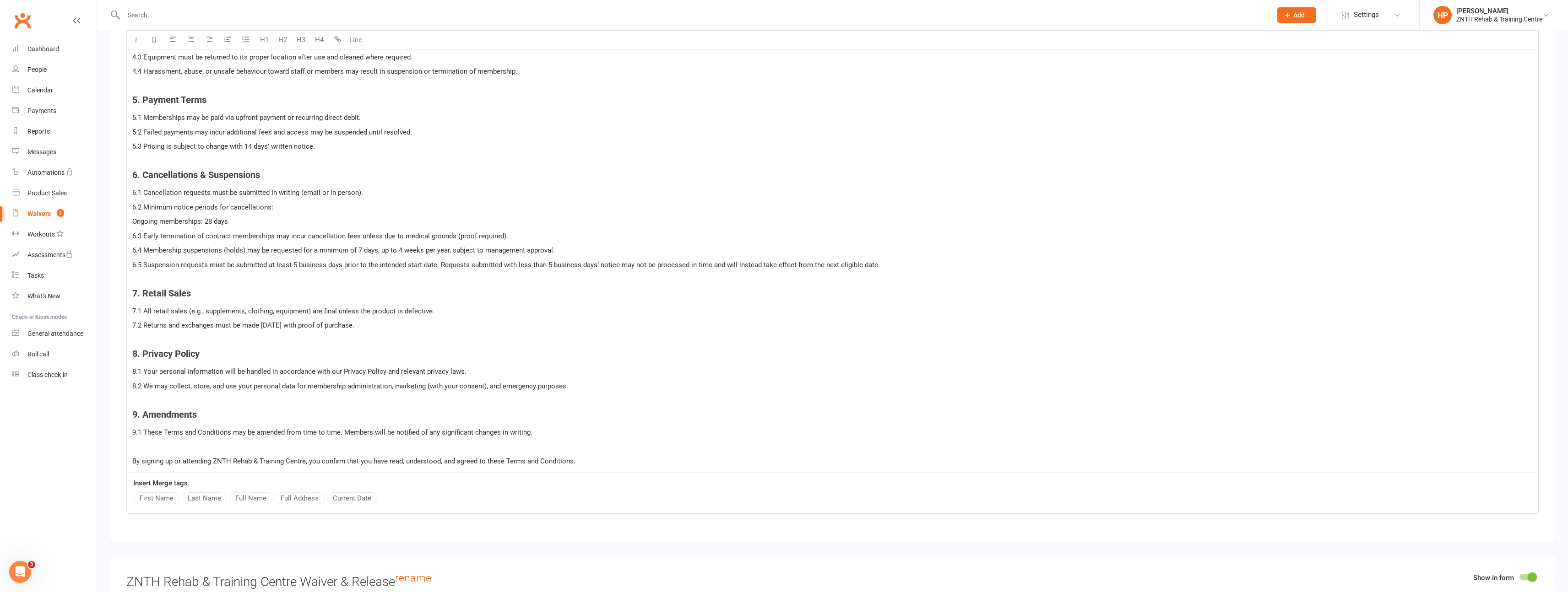
click at [315, 289] on h4 "7. Retail Sales" at bounding box center [832, 293] width 1401 height 10
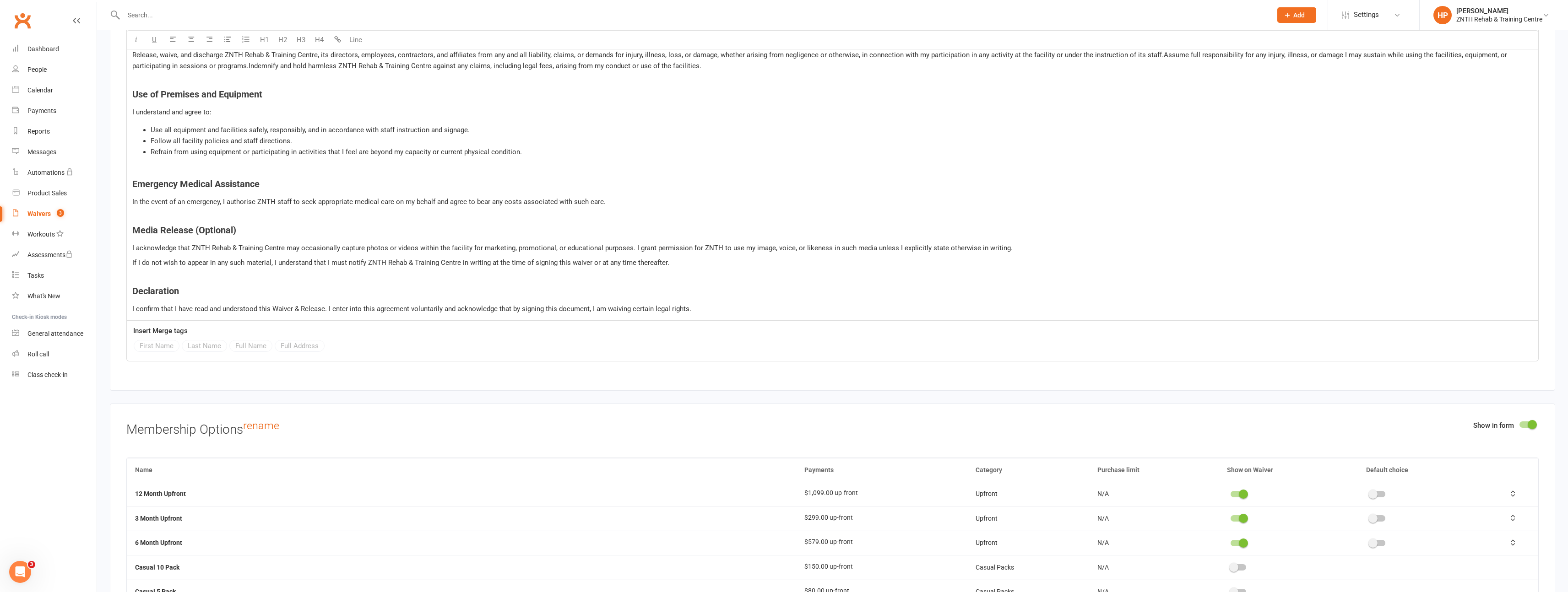
scroll to position [4495, 0]
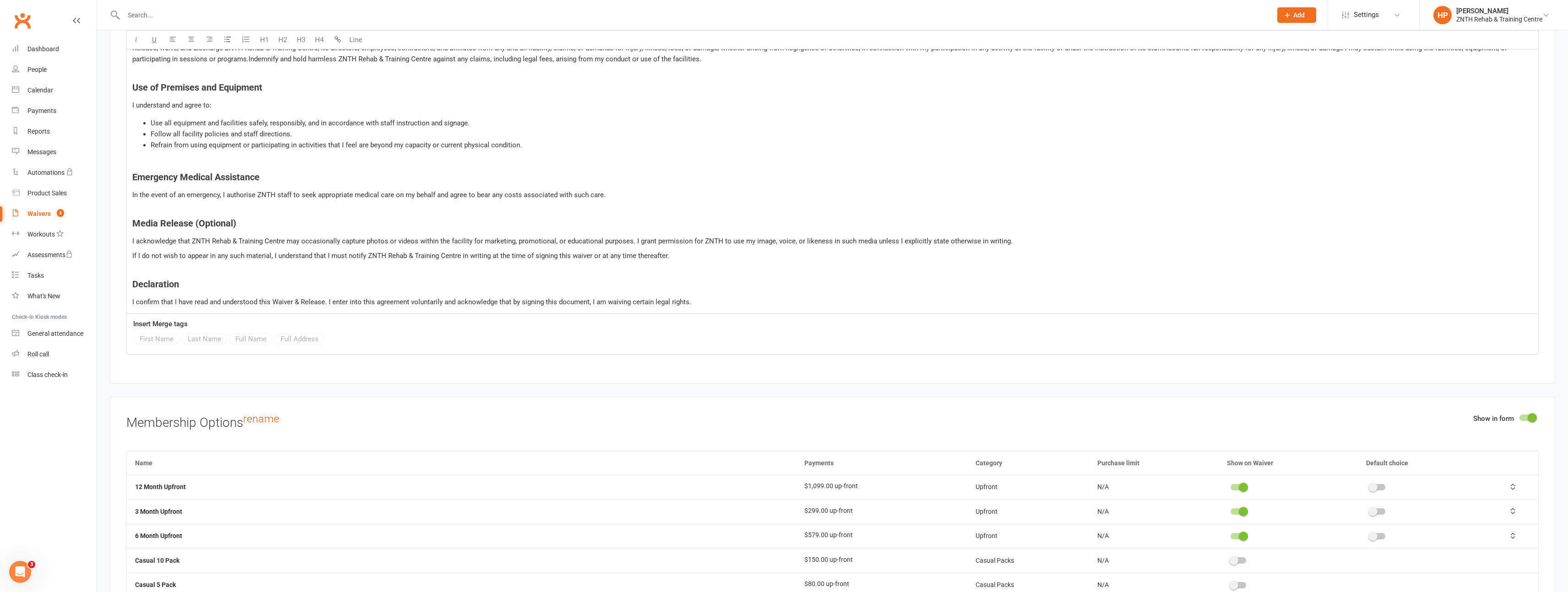
click at [312, 140] on li "Refrain from using equipment or participating in activities that I feel are bey…" at bounding box center [842, 146] width 1382 height 11
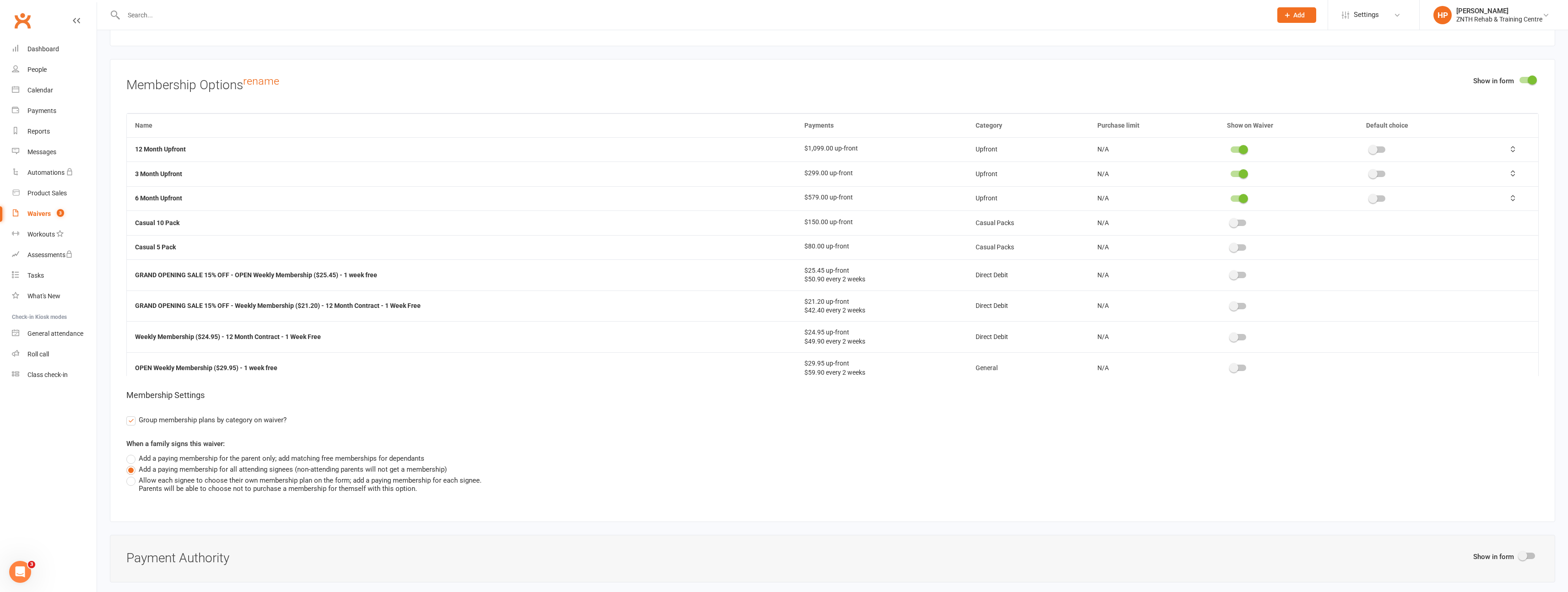
scroll to position [4826, 0]
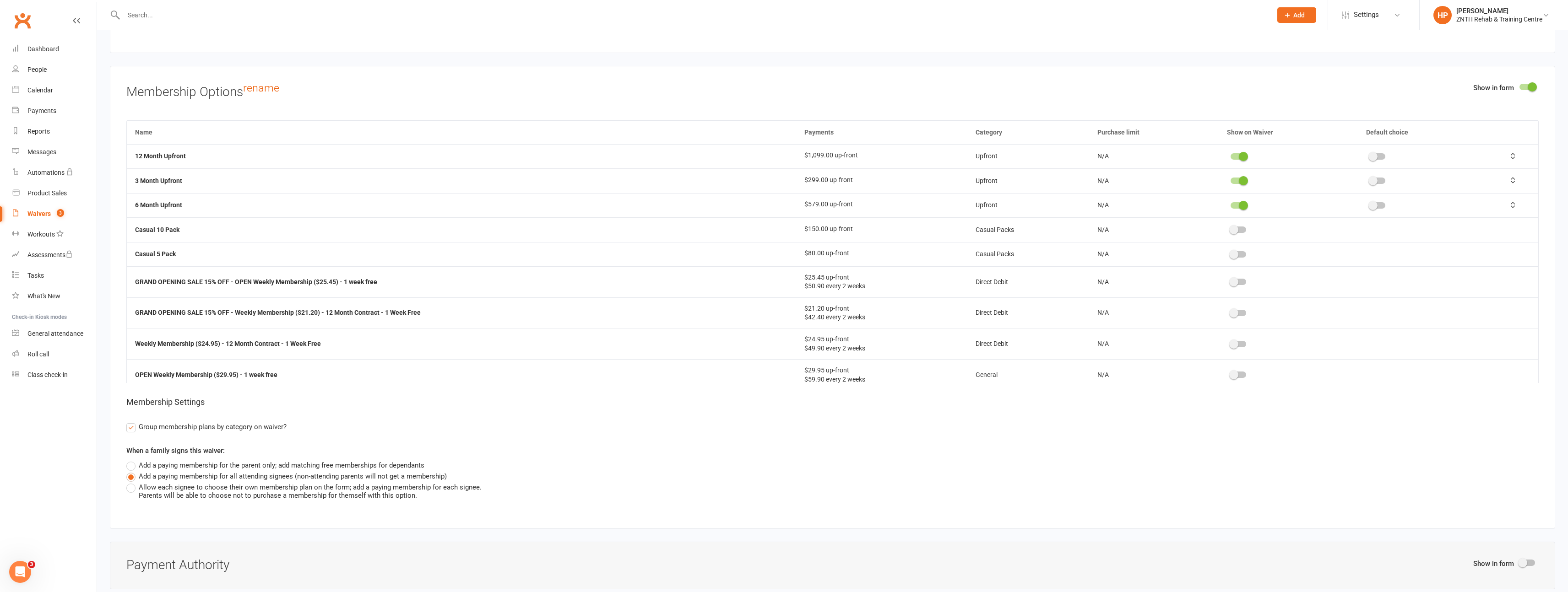
click at [1232, 255] on span at bounding box center [1233, 254] width 9 height 9
click at [1230, 253] on input "checkbox" at bounding box center [1230, 253] width 0 height 0
click at [1236, 219] on td at bounding box center [1287, 230] width 138 height 24
click at [1235, 227] on div at bounding box center [1238, 230] width 16 height 6
click at [1230, 228] on input "checkbox" at bounding box center [1230, 228] width 0 height 0
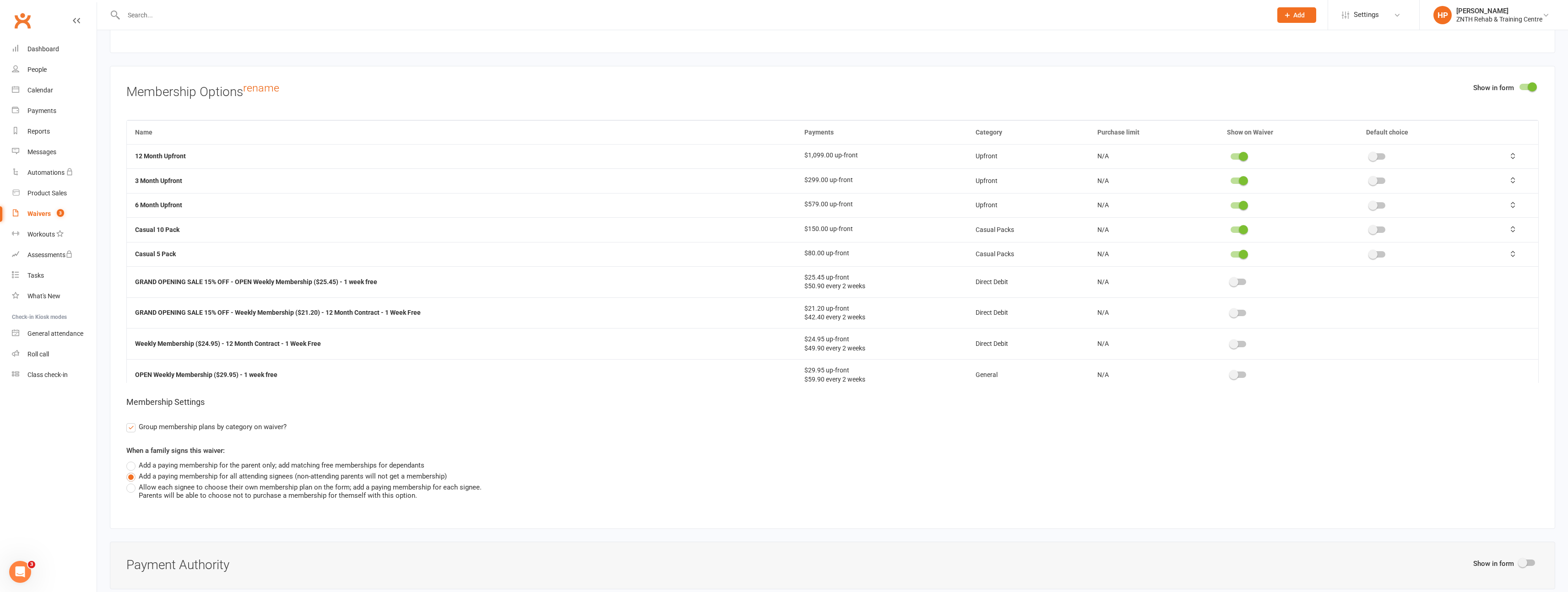
click at [1239, 207] on span at bounding box center [1243, 205] width 9 height 9
click at [1230, 204] on input "checkbox" at bounding box center [1230, 204] width 0 height 0
click at [1239, 182] on span at bounding box center [1243, 180] width 9 height 9
click at [1230, 179] on input "checkbox" at bounding box center [1230, 179] width 0 height 0
click at [1235, 150] on td at bounding box center [1287, 156] width 138 height 24
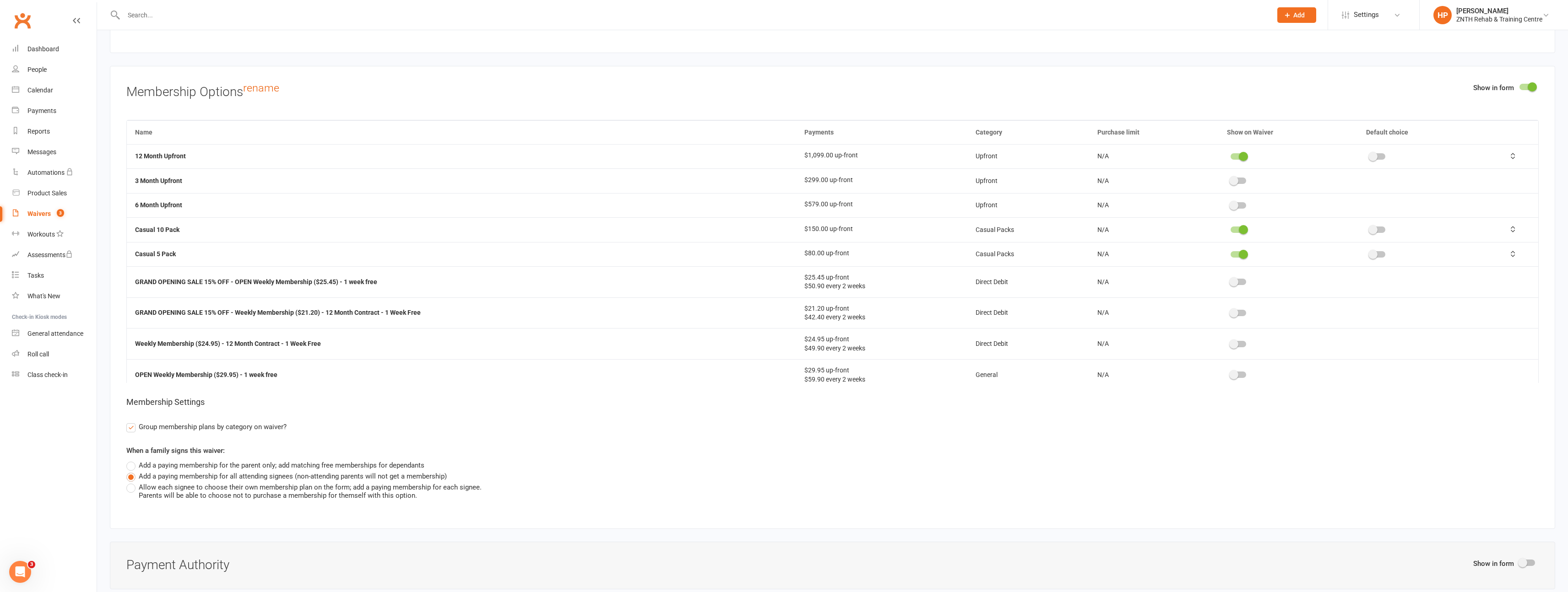
click at [1239, 155] on span at bounding box center [1243, 156] width 9 height 9
click at [1230, 155] on input "checkbox" at bounding box center [1230, 155] width 0 height 0
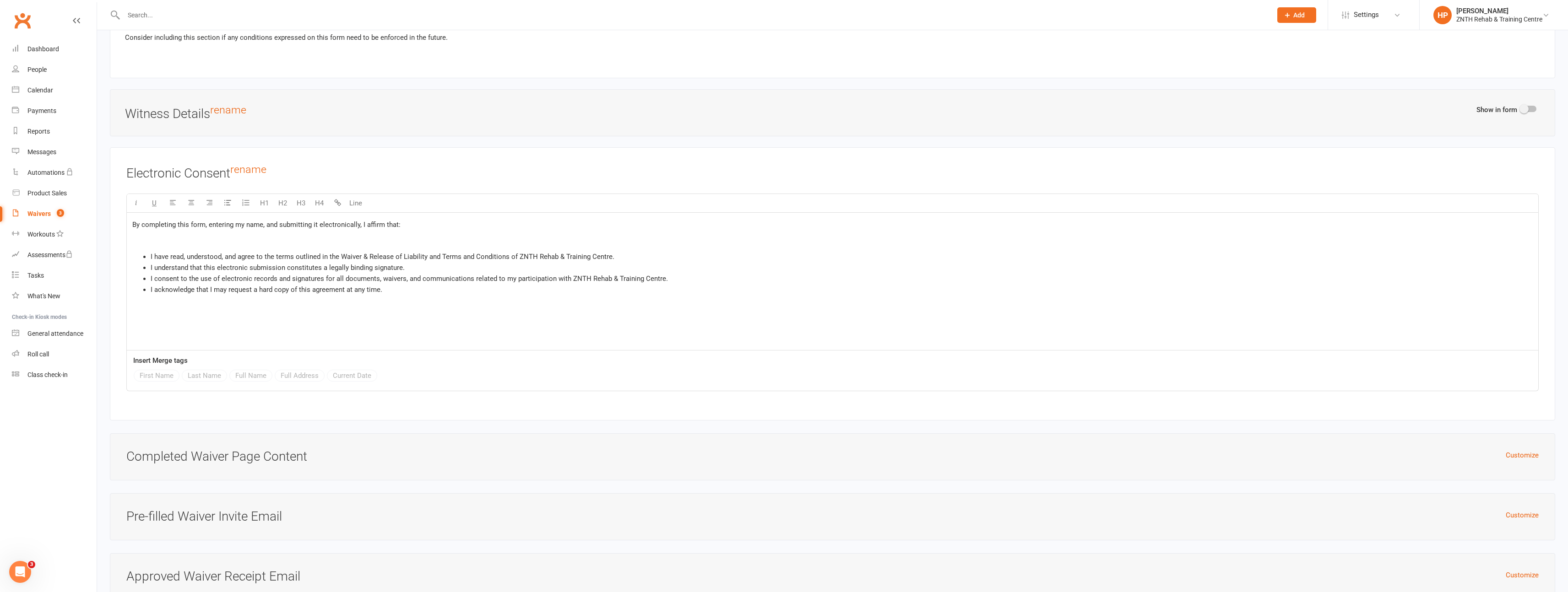
scroll to position [5472, 0]
click at [240, 302] on div "By completing this form, entering my name, and submitting it electronically, I …" at bounding box center [832, 278] width 1411 height 137
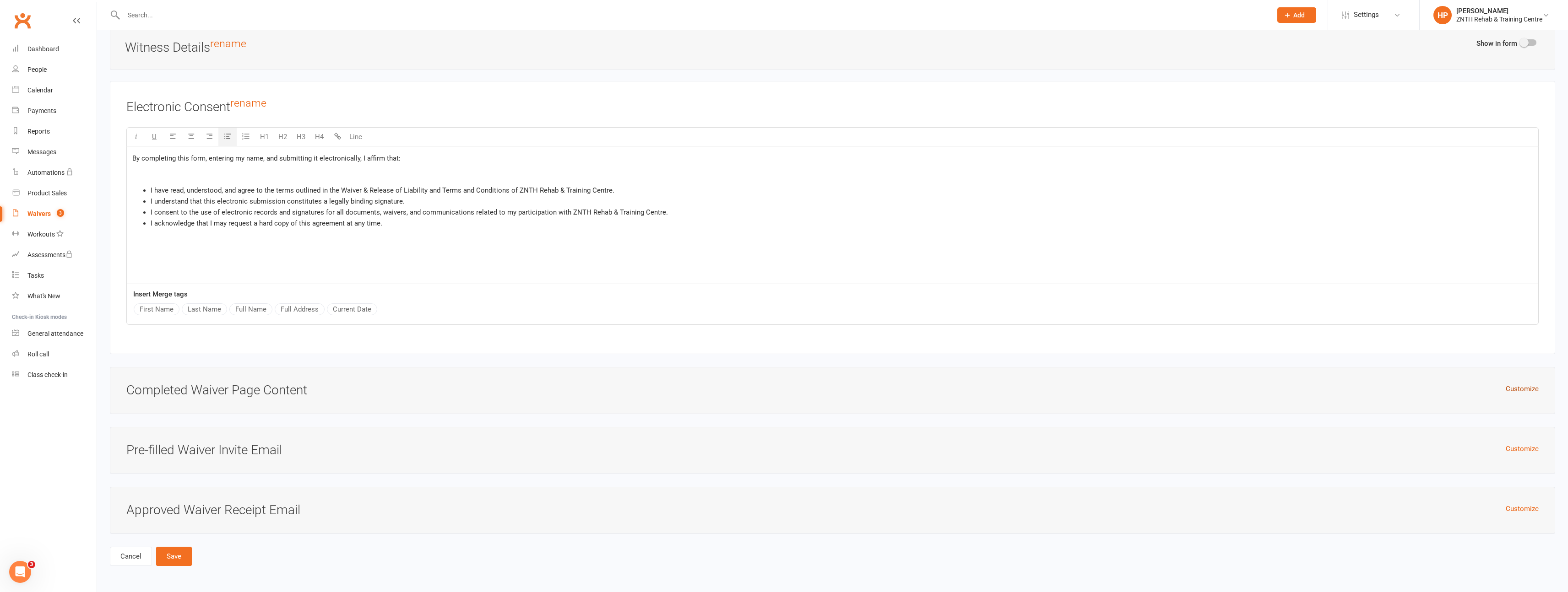
click at [1514, 389] on button "Customize" at bounding box center [1522, 389] width 33 height 11
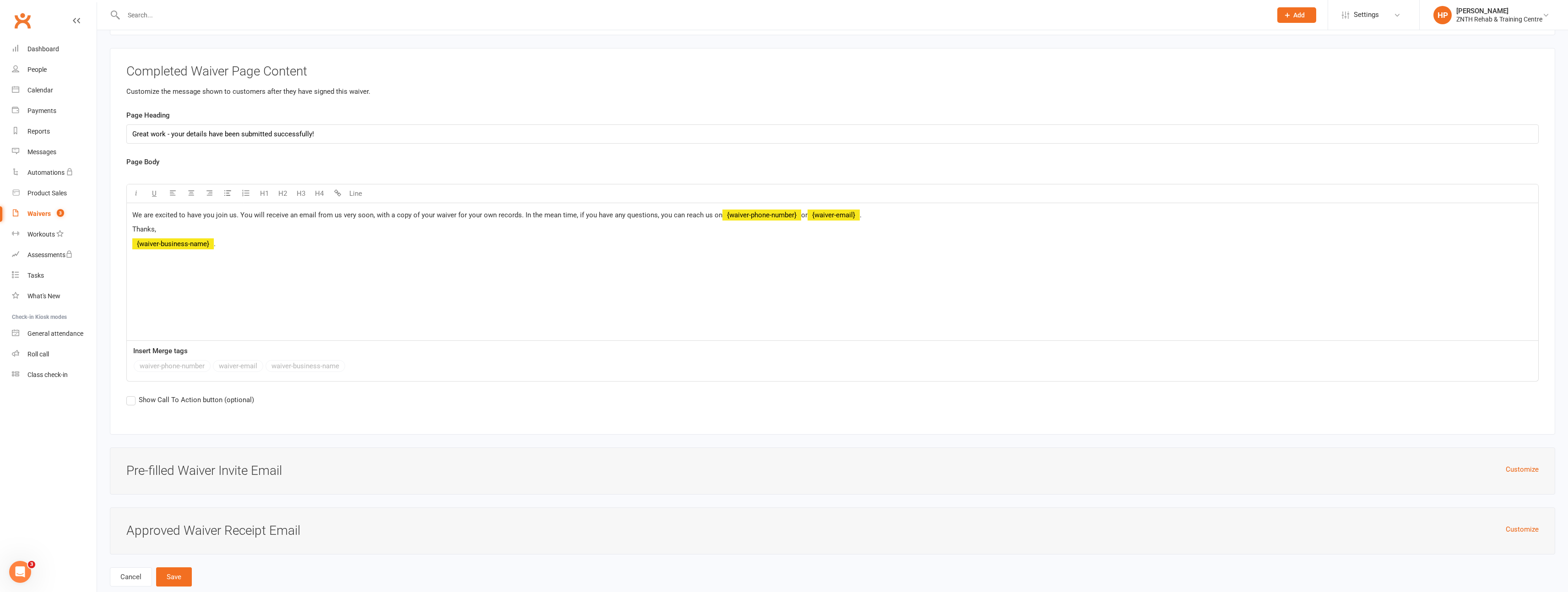
scroll to position [5855, 0]
click at [216, 473] on h3 "Pre-filled Waiver Invite Email" at bounding box center [832, 470] width 1412 height 14
click at [1519, 468] on button "Customize" at bounding box center [1522, 469] width 33 height 11
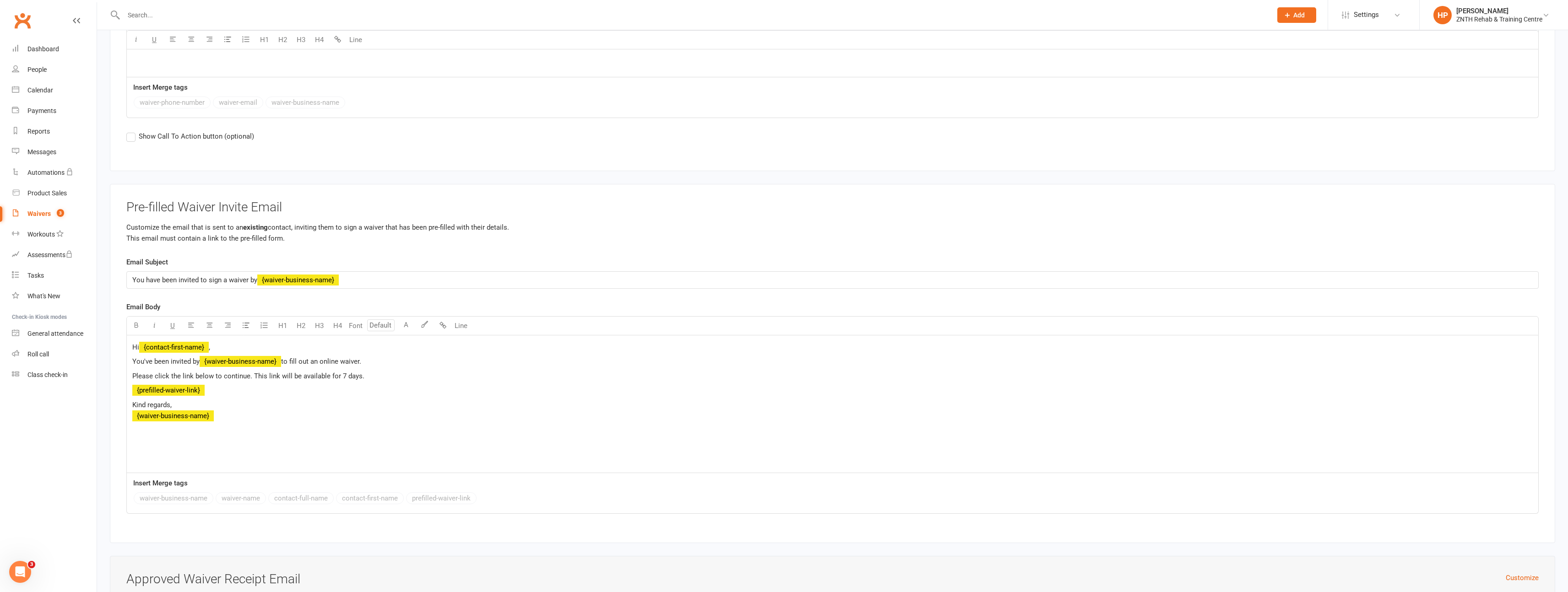
scroll to position [6187, 0]
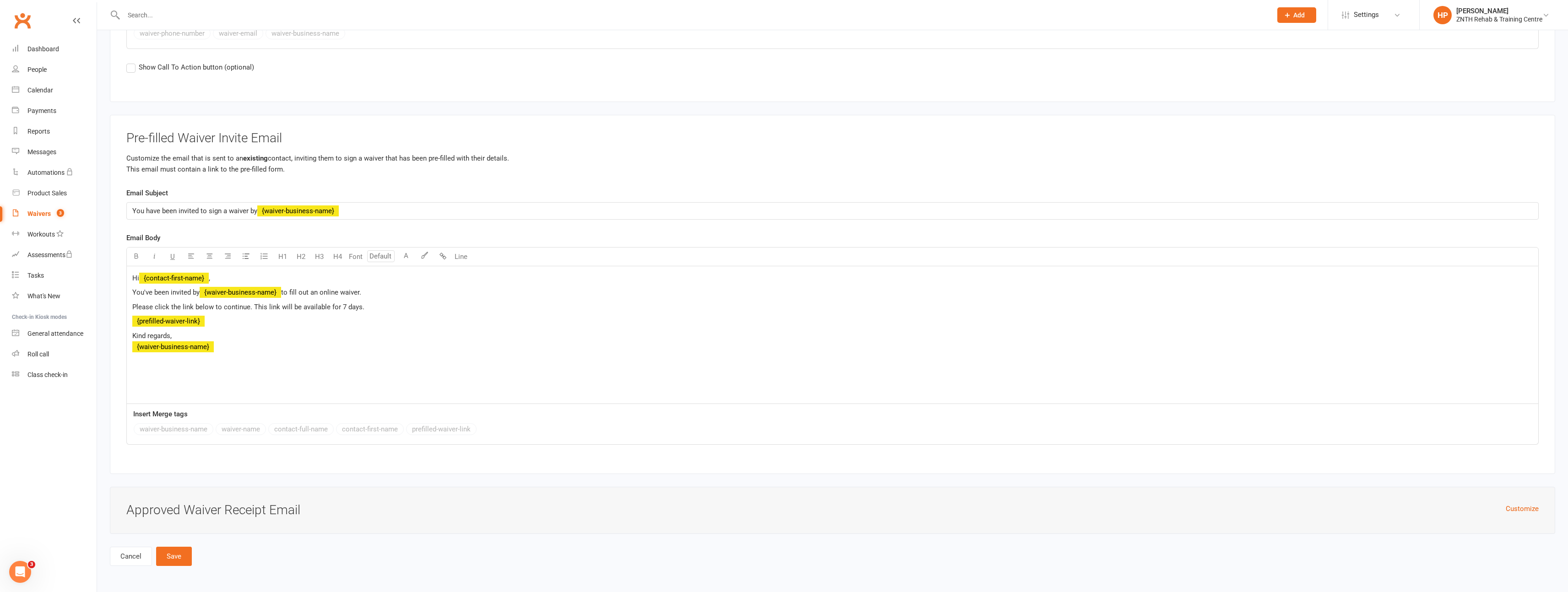
click at [254, 523] on div "Customize Approved Waiver Receipt Email" at bounding box center [832, 510] width 1445 height 47
click at [1528, 509] on button "Customize" at bounding box center [1522, 509] width 33 height 11
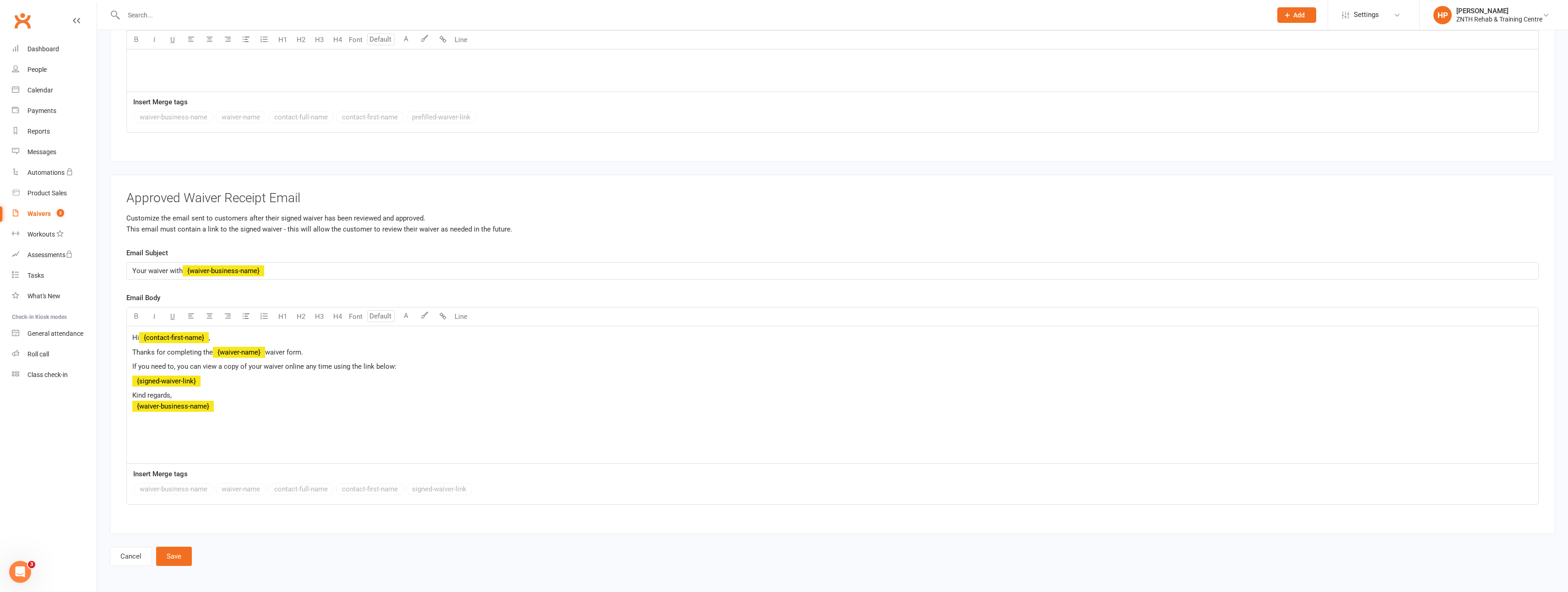
scroll to position [6499, 0]
click at [172, 557] on button "Save" at bounding box center [174, 557] width 36 height 19
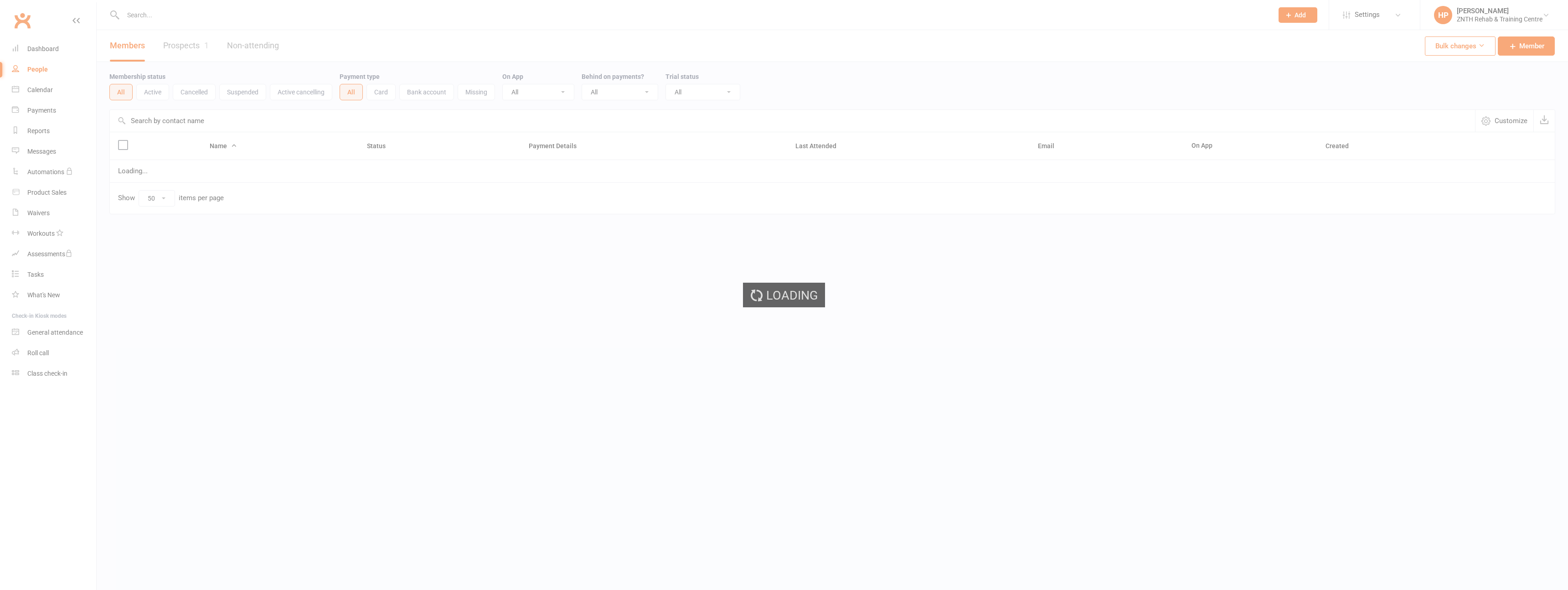
select select "50"
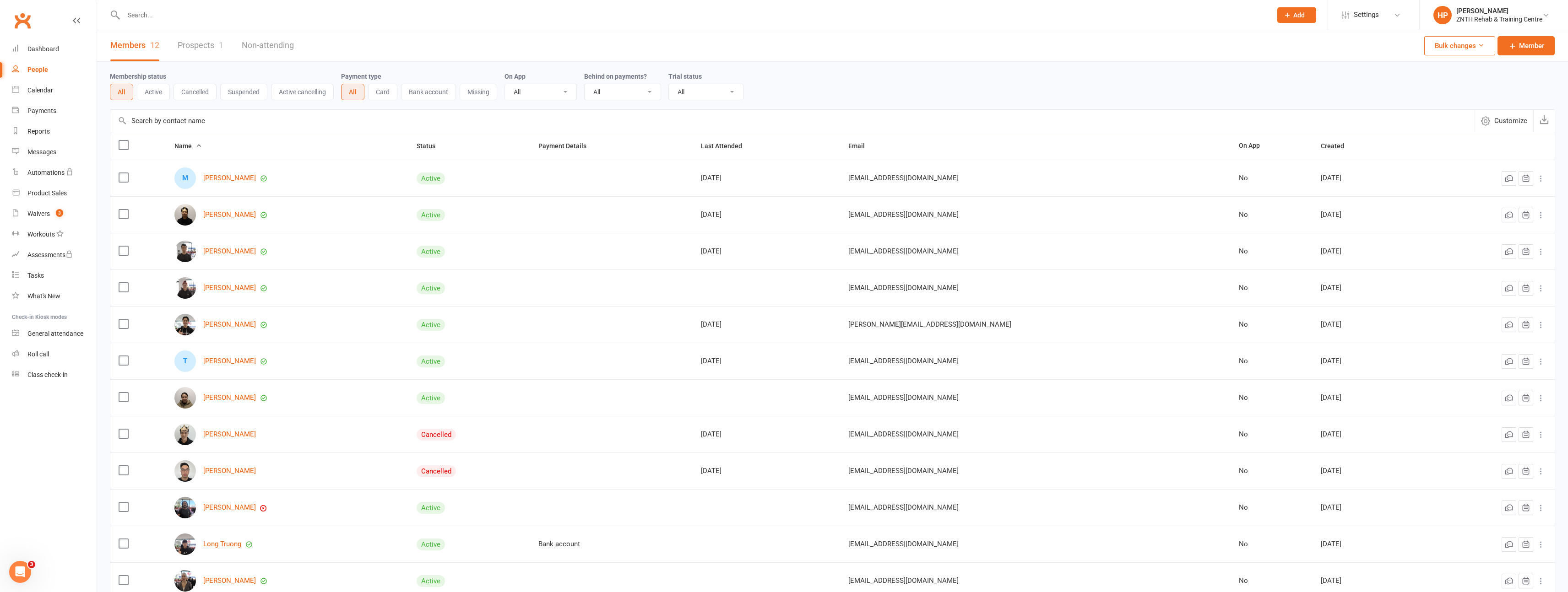
click at [205, 40] on link "Prospects 1" at bounding box center [200, 45] width 46 height 32
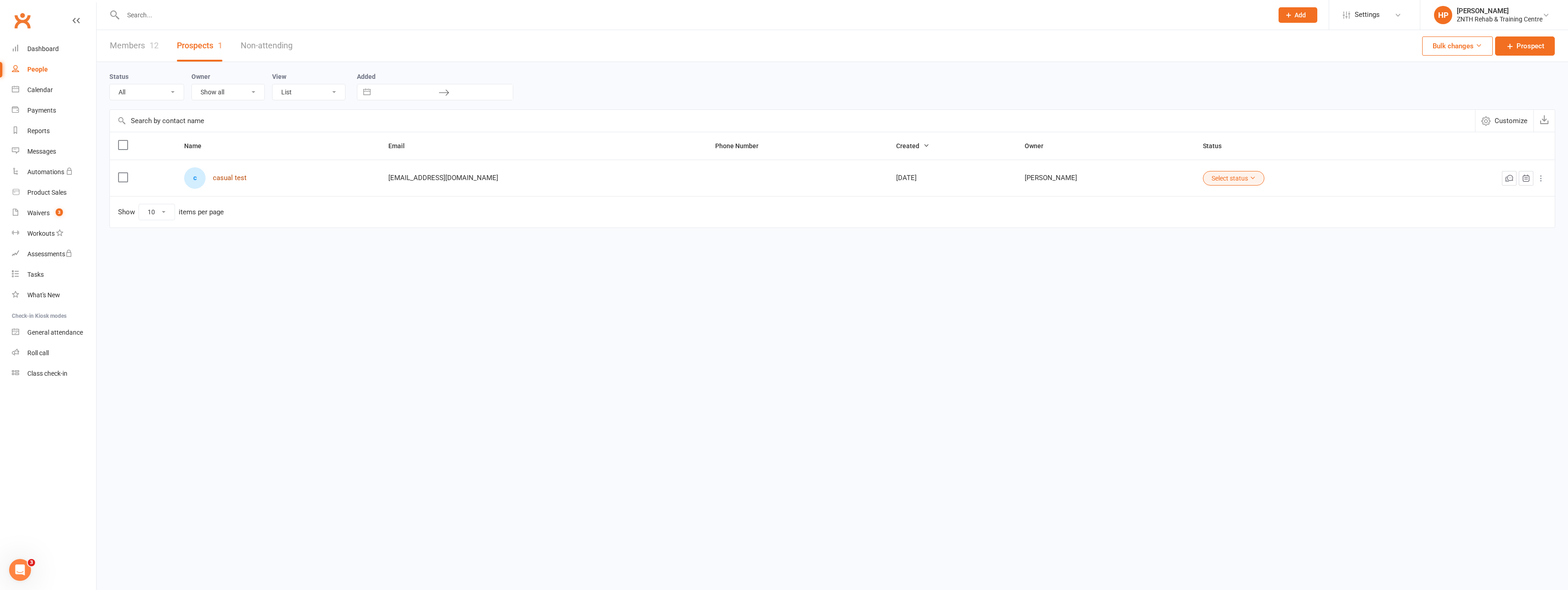
click at [246, 177] on link "casual test" at bounding box center [230, 177] width 34 height 8
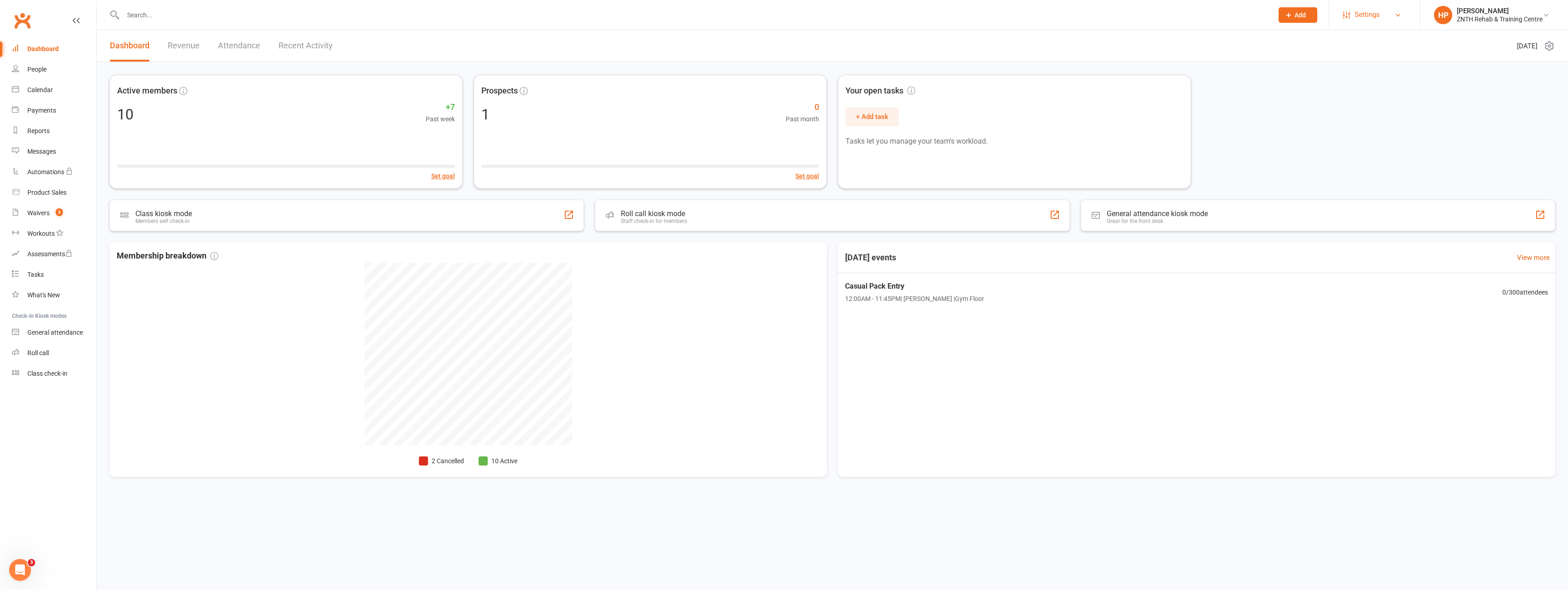
click at [1371, 13] on span "Settings" at bounding box center [1367, 14] width 25 height 20
click at [29, 216] on div "Waivers" at bounding box center [39, 213] width 23 height 7
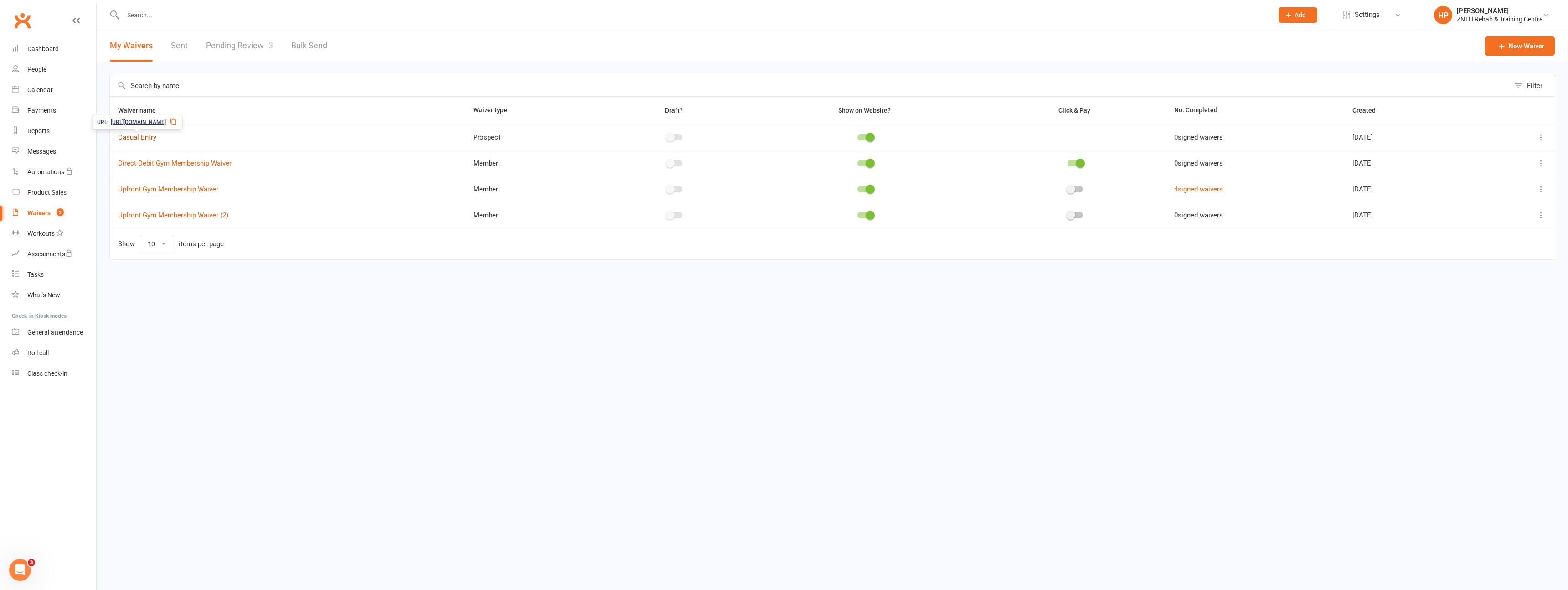
click at [139, 134] on link "Casual Entry" at bounding box center [137, 137] width 38 height 8
click at [50, 77] on link "People" at bounding box center [54, 69] width 84 height 20
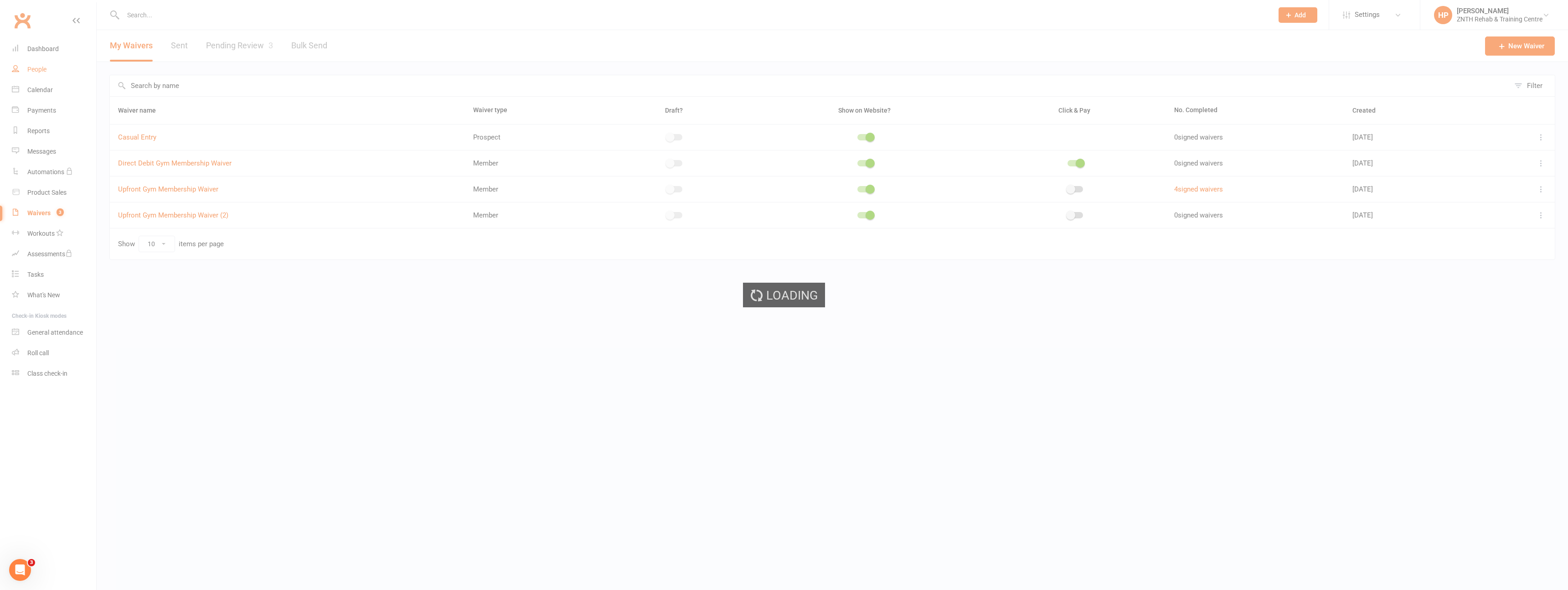
select select "50"
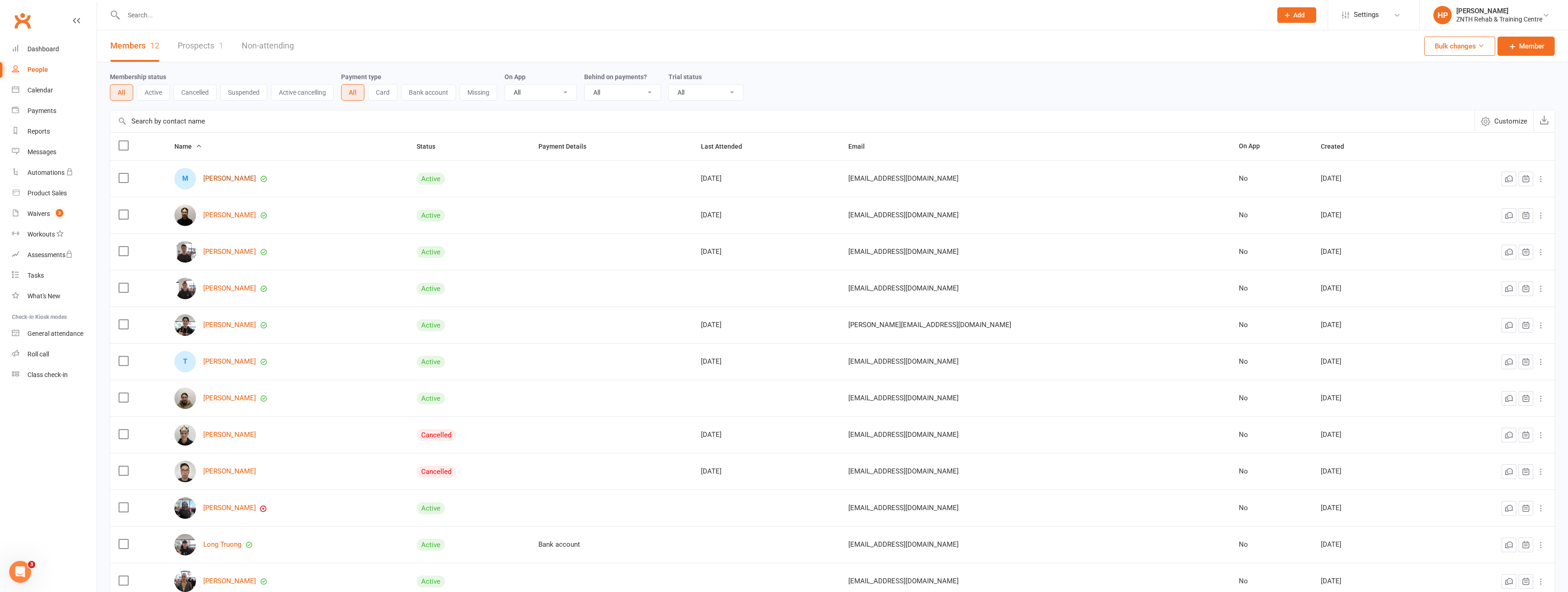
click at [235, 179] on link "Mark Burns" at bounding box center [230, 178] width 52 height 8
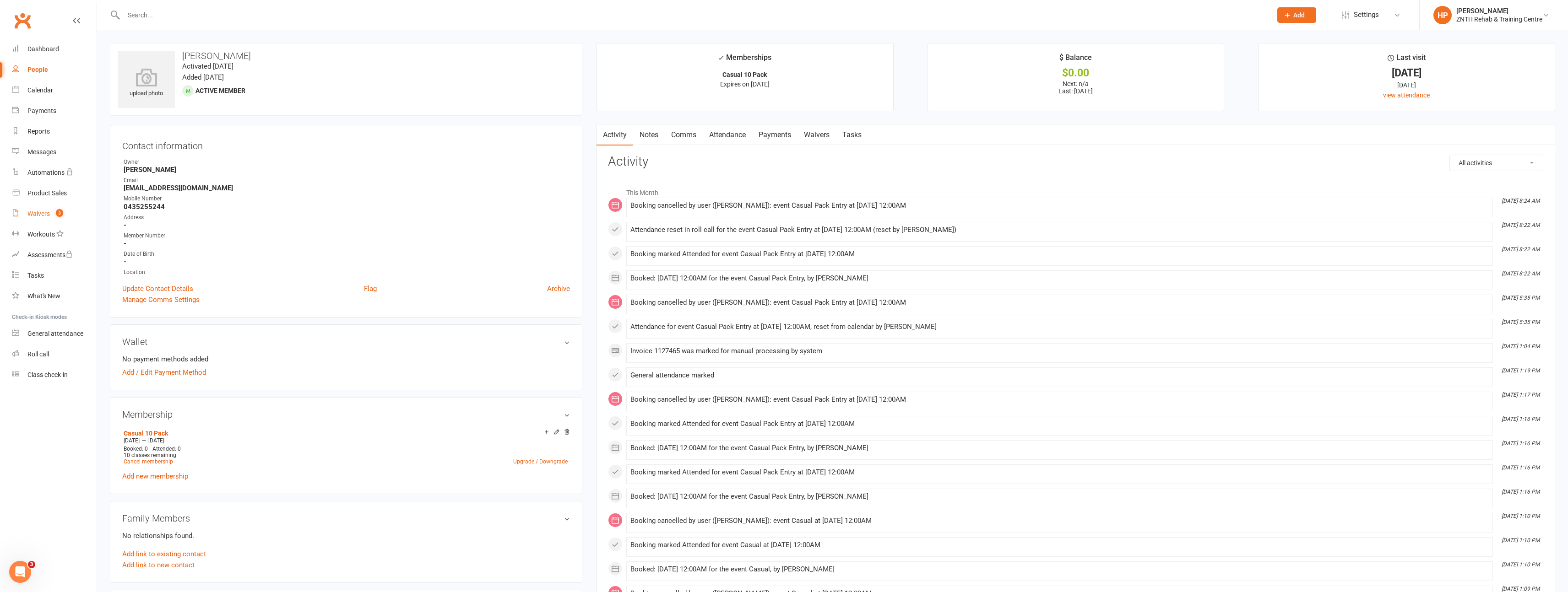
click at [43, 217] on div "Waivers" at bounding box center [39, 213] width 23 height 7
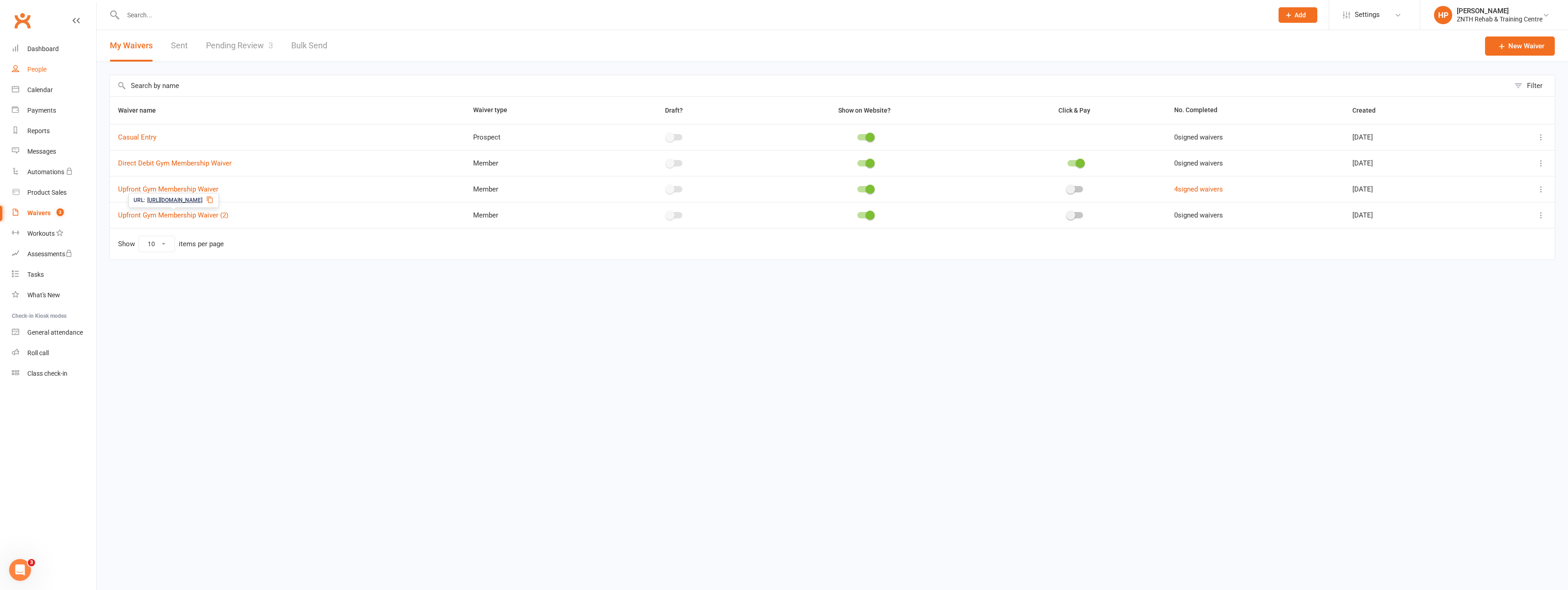
click at [70, 64] on link "People" at bounding box center [54, 69] width 84 height 20
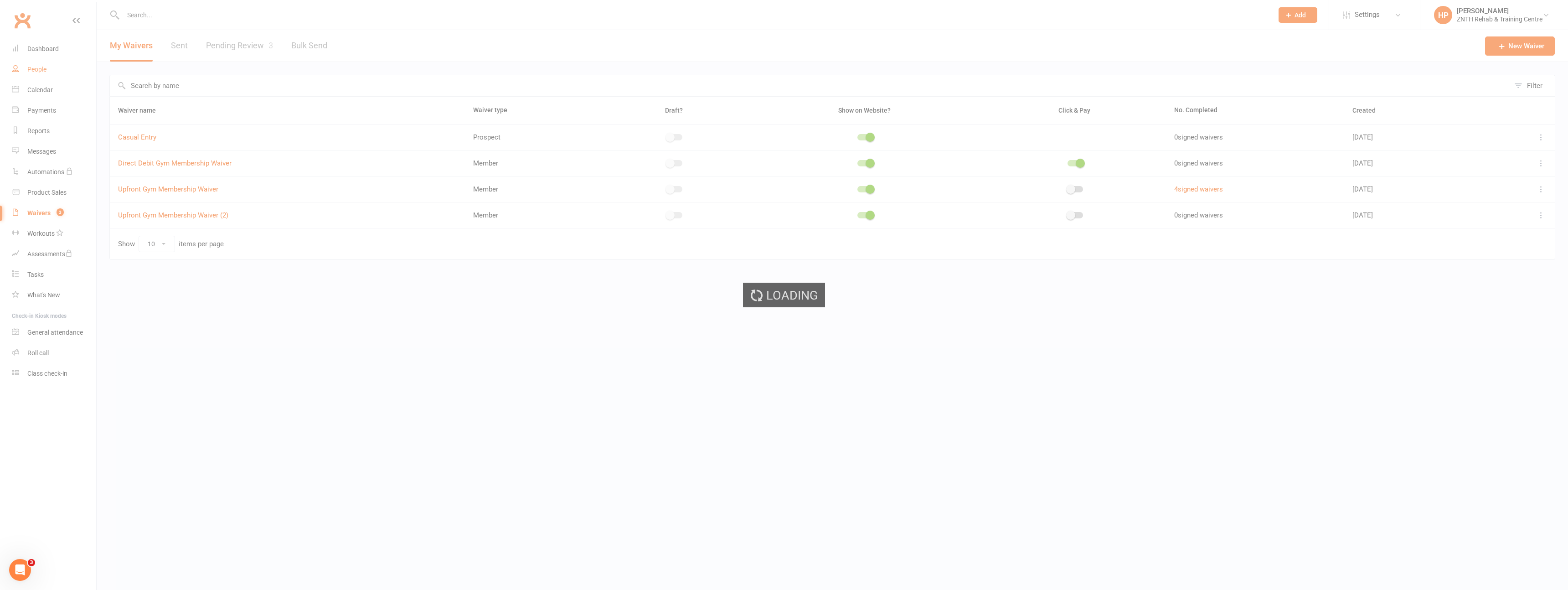
select select "50"
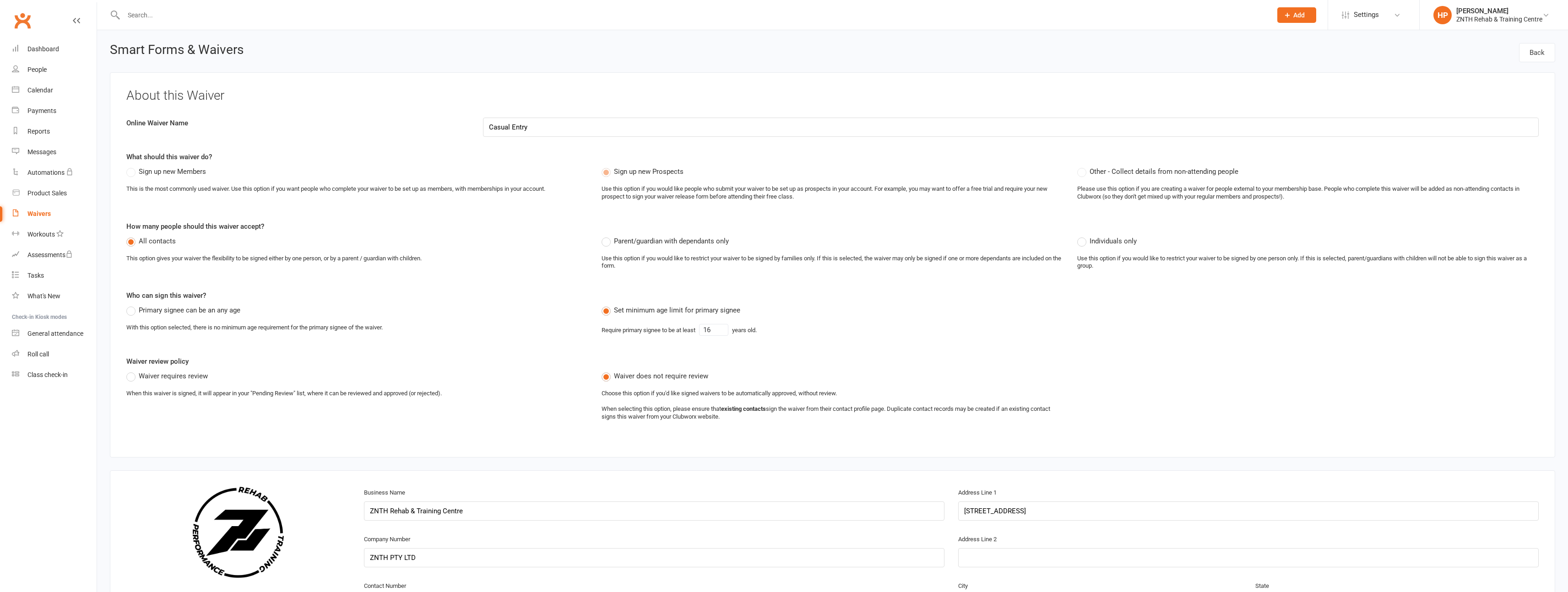
select select "applies_to_primary_signee"
select select "select"
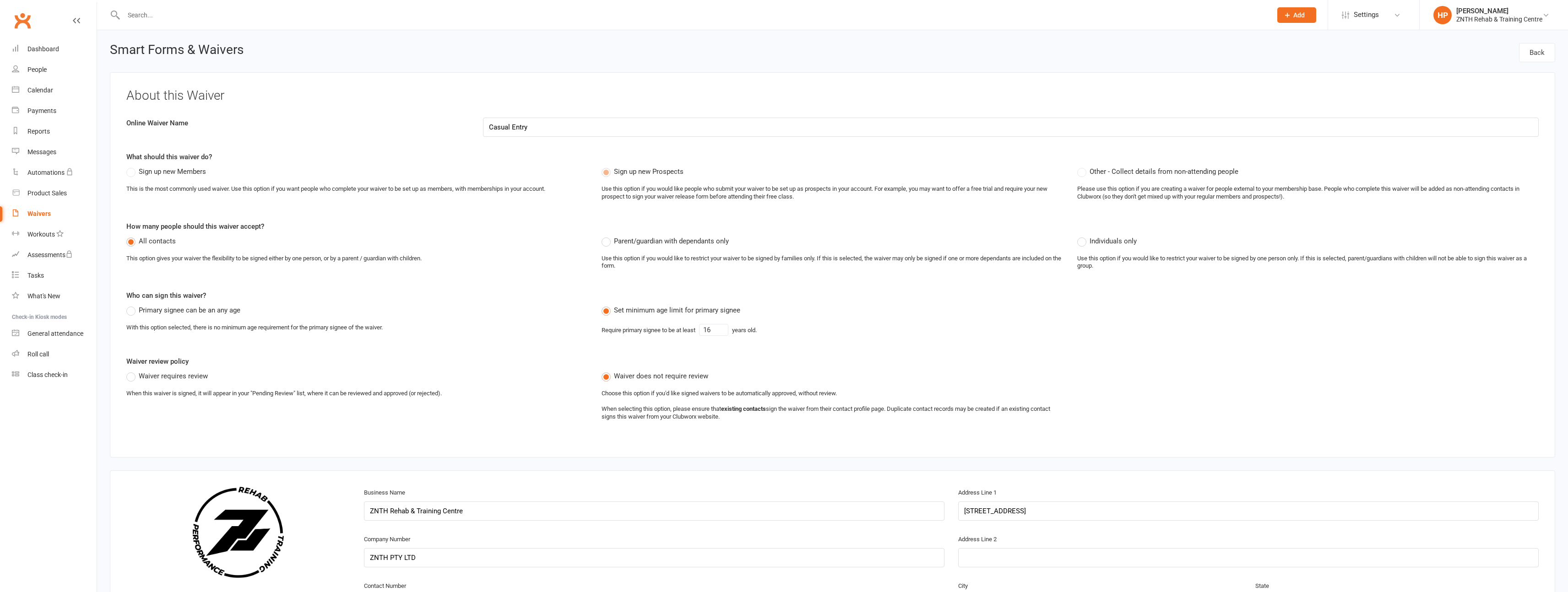
select select "select"
select select "applies_to_primary_signee"
select select "select"
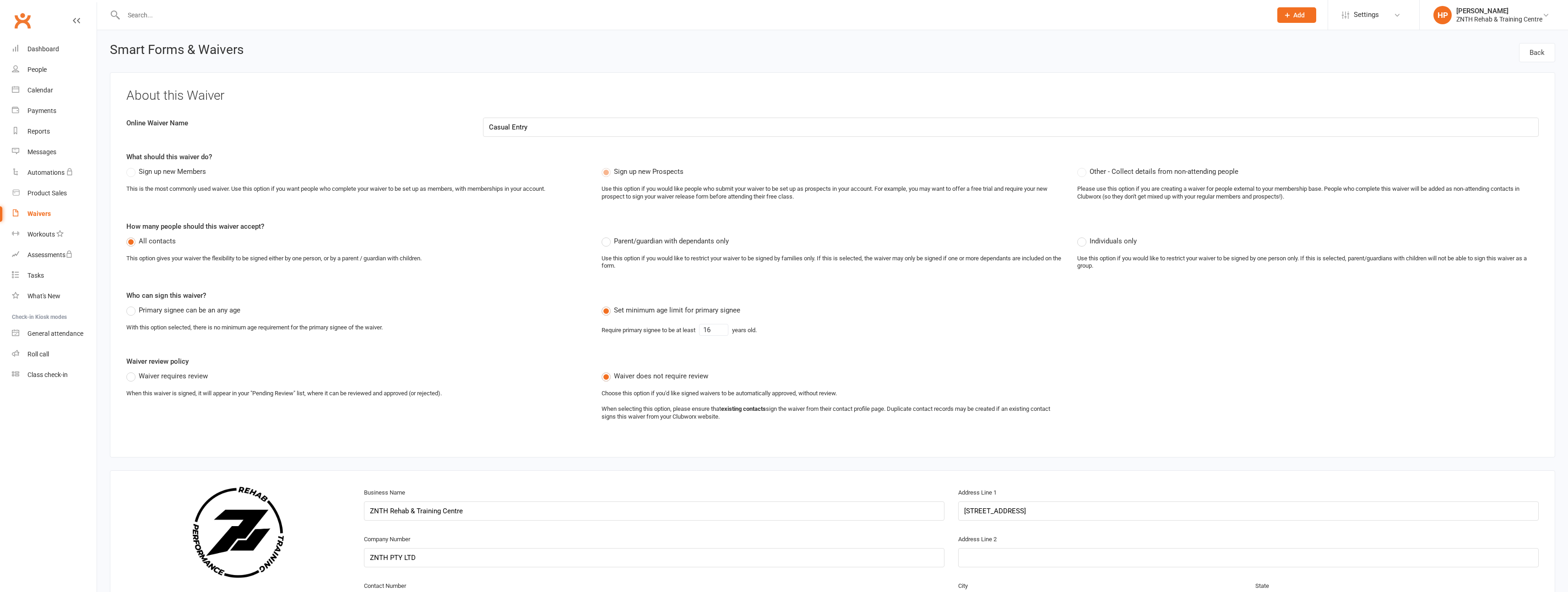
select select "select"
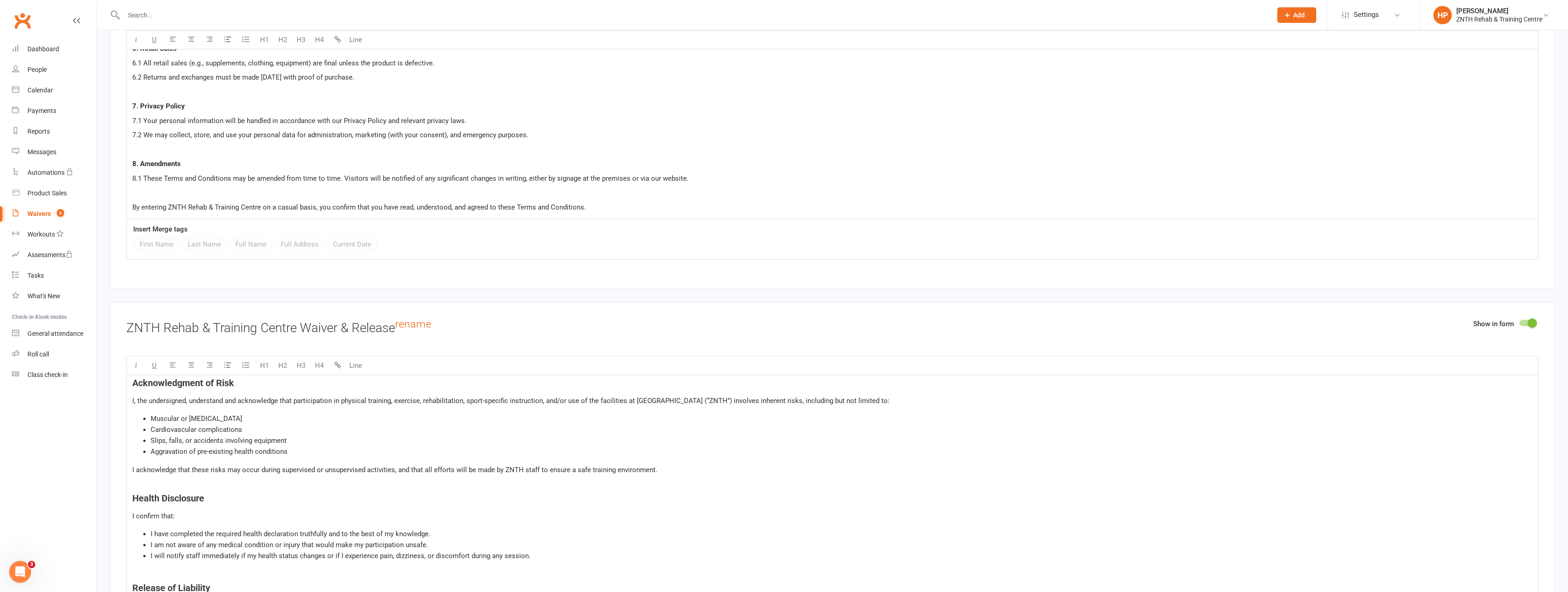
scroll to position [4075, 0]
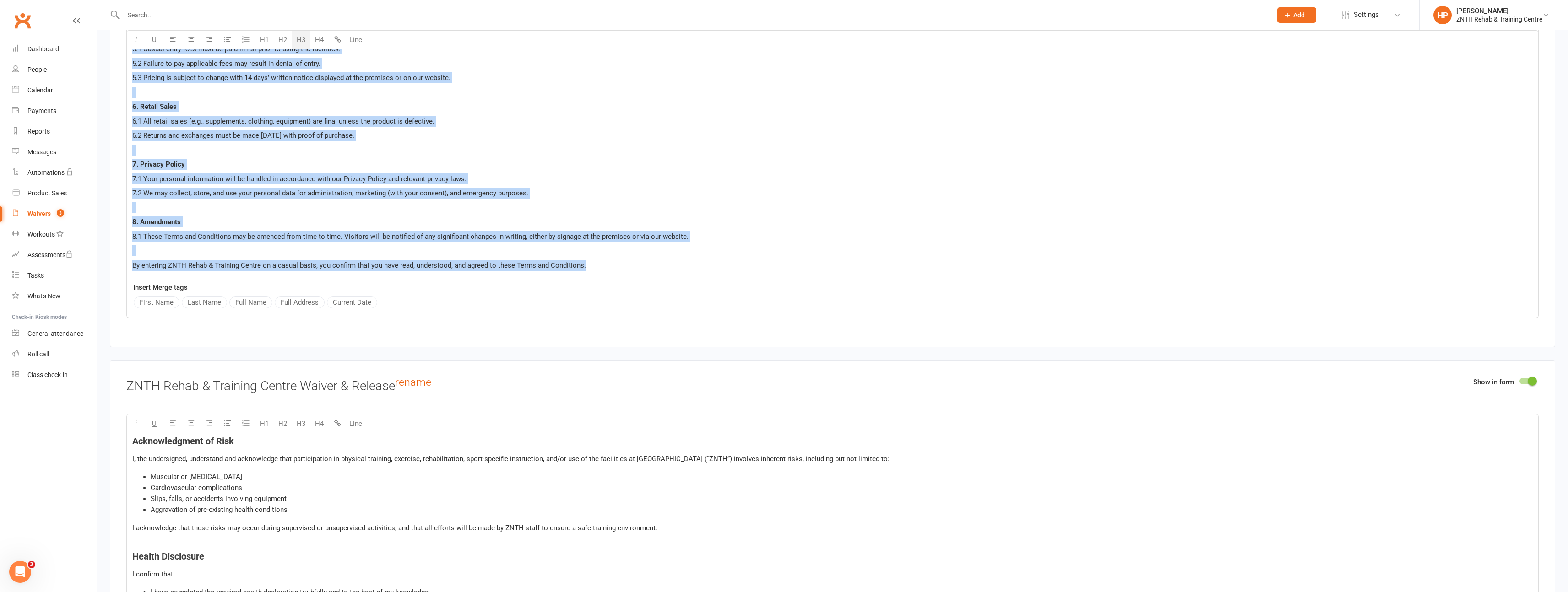
copy div "Loremi Dolor Sitam & Consectetu 4. Adipi Elitseddo 7.6 Ei temporinci u labore e…"
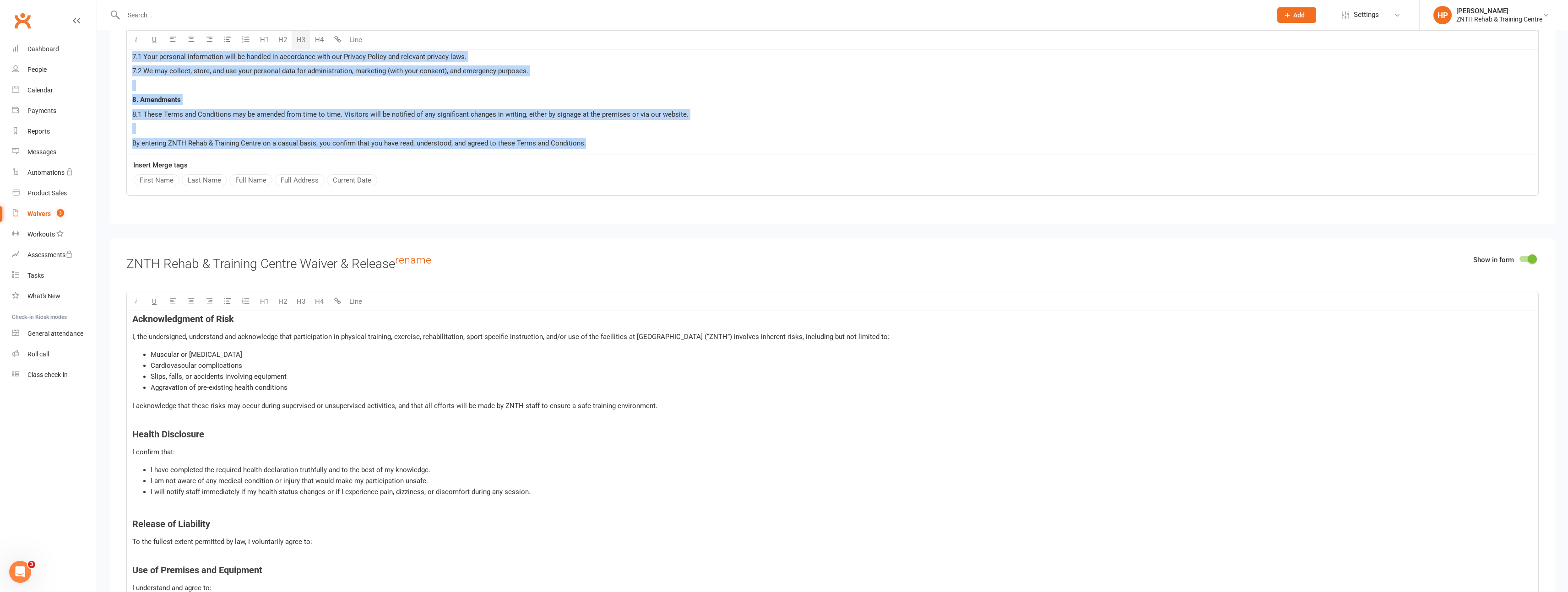
scroll to position [4197, 0]
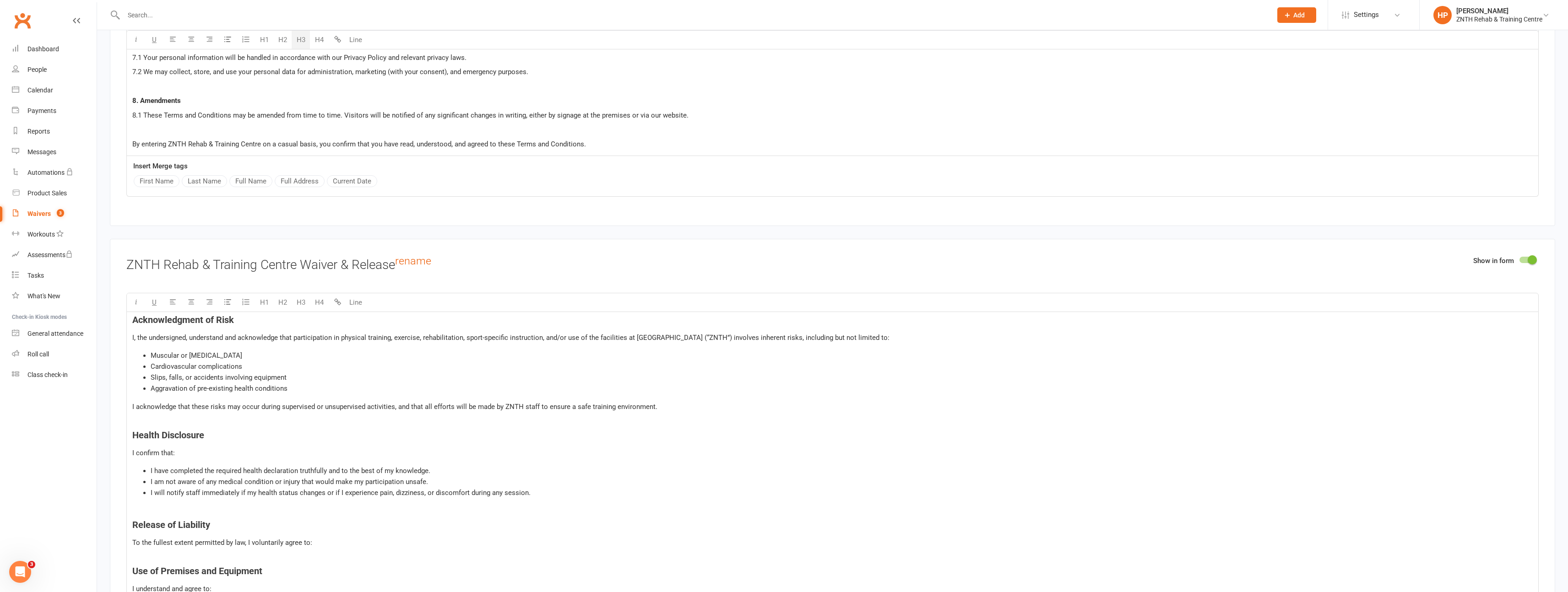
click at [292, 415] on div "Acknowledgment of Risk I, the undersigned, understand and acknowledge that part…" at bounding box center [832, 568] width 1411 height 511
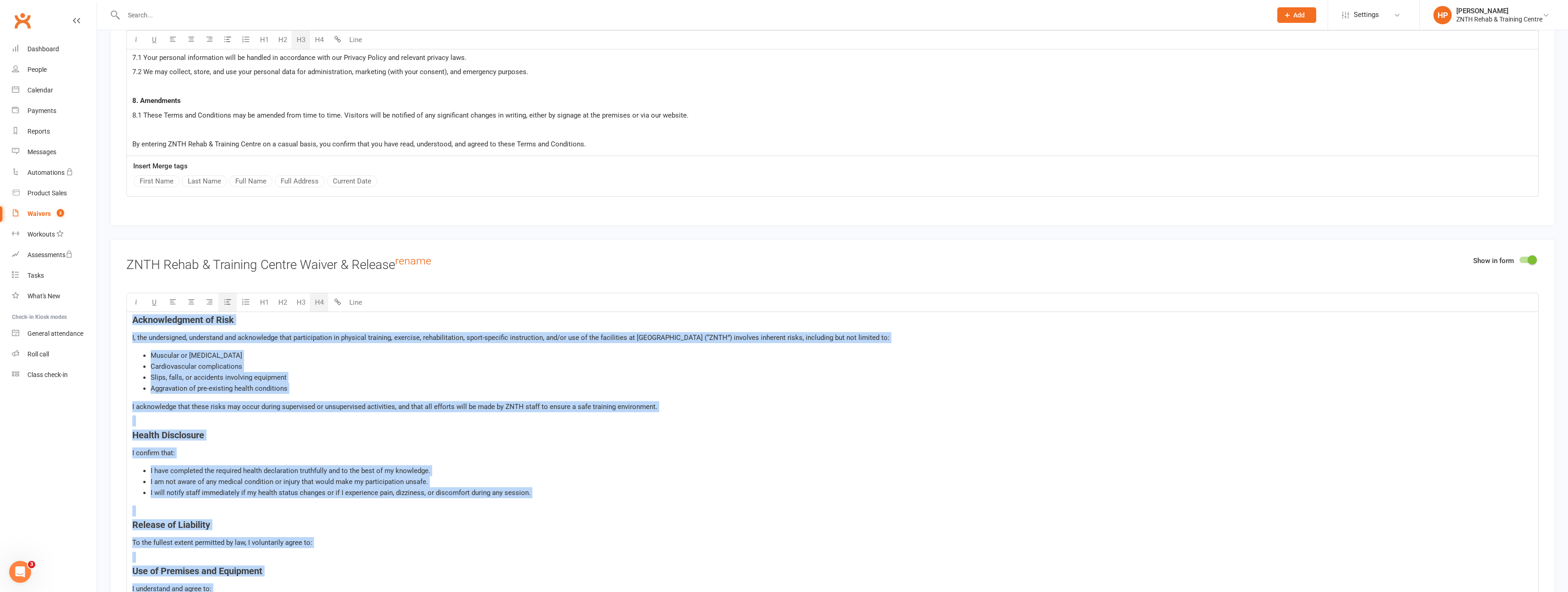
copy div "Loremipsumdolo si Amet C, adi elitseddoei, temporinci utl etdoloremag aliq enim…"
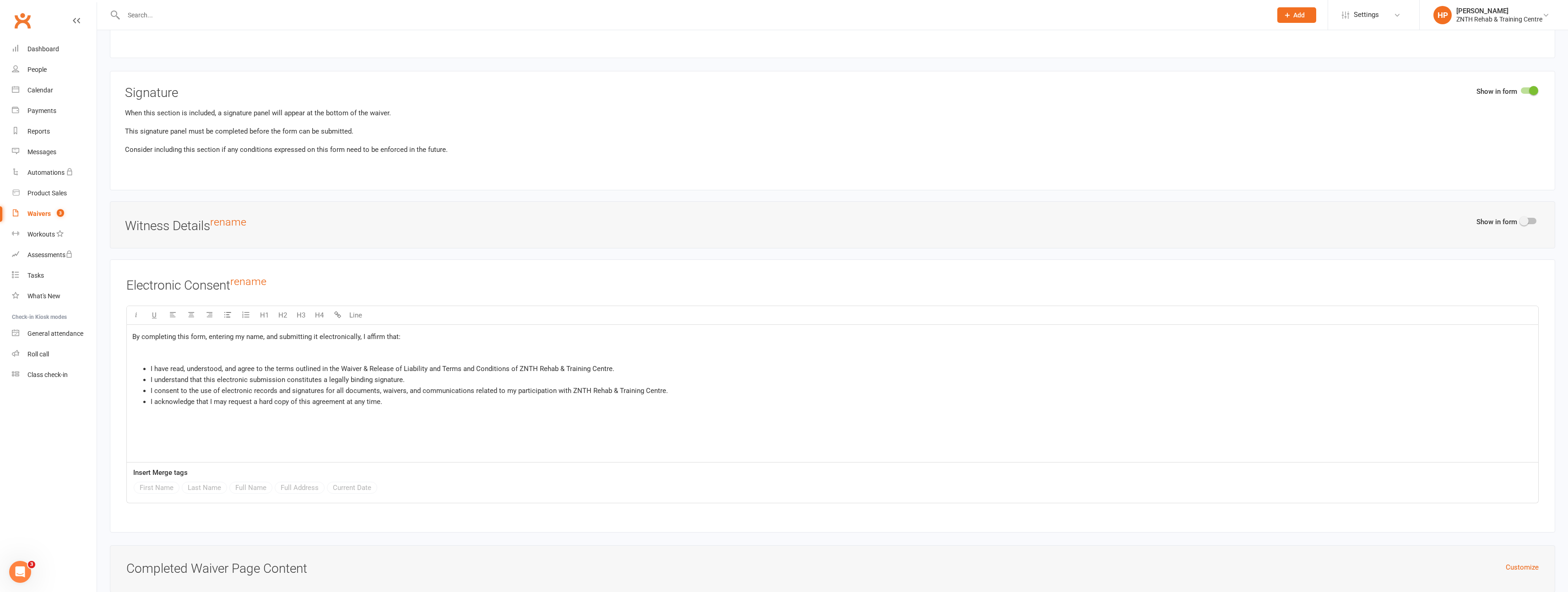
scroll to position [5050, 0]
